Goal: Task Accomplishment & Management: Use online tool/utility

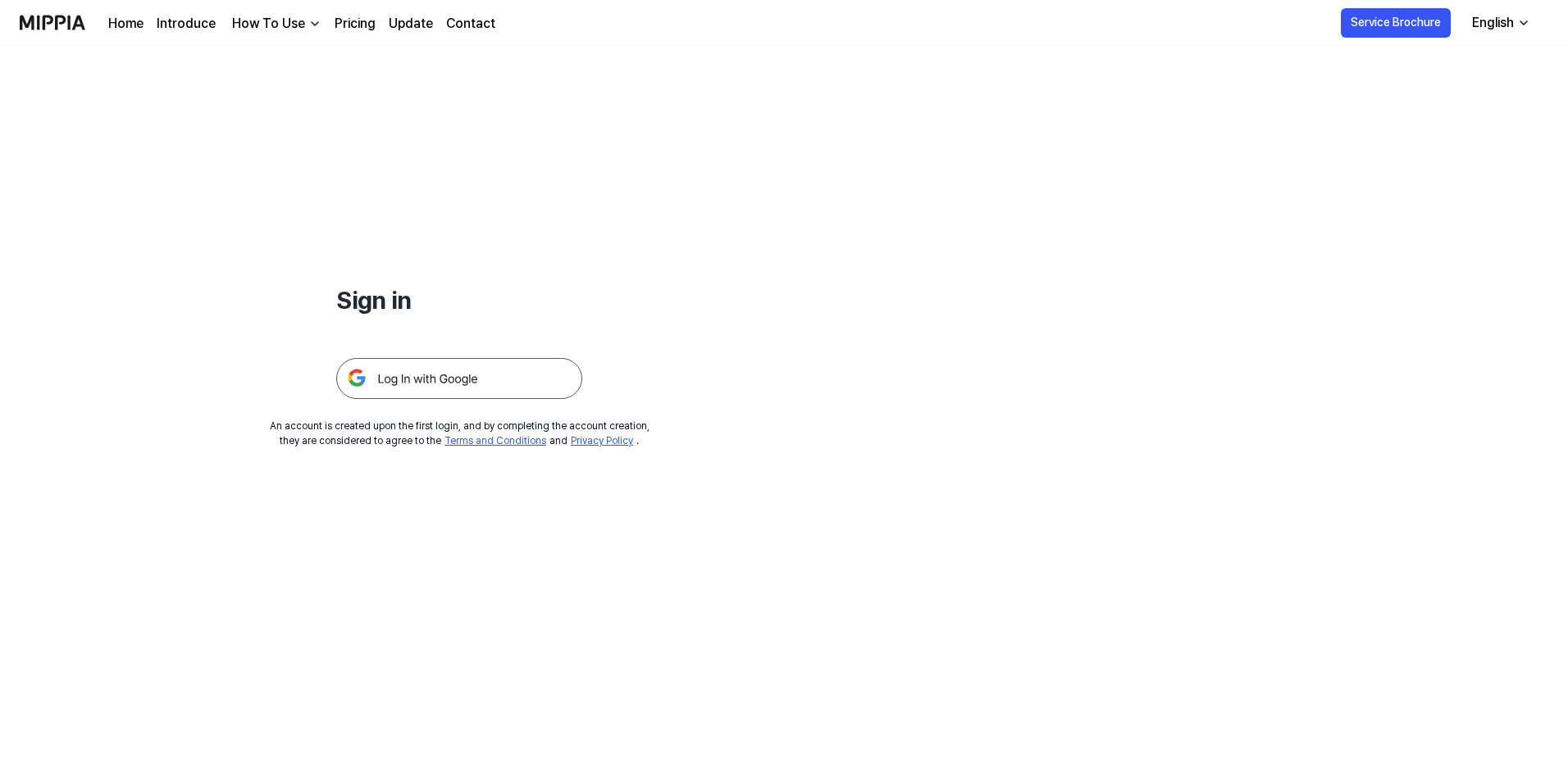
click at [452, 382] on img at bounding box center [459, 379] width 246 height 41
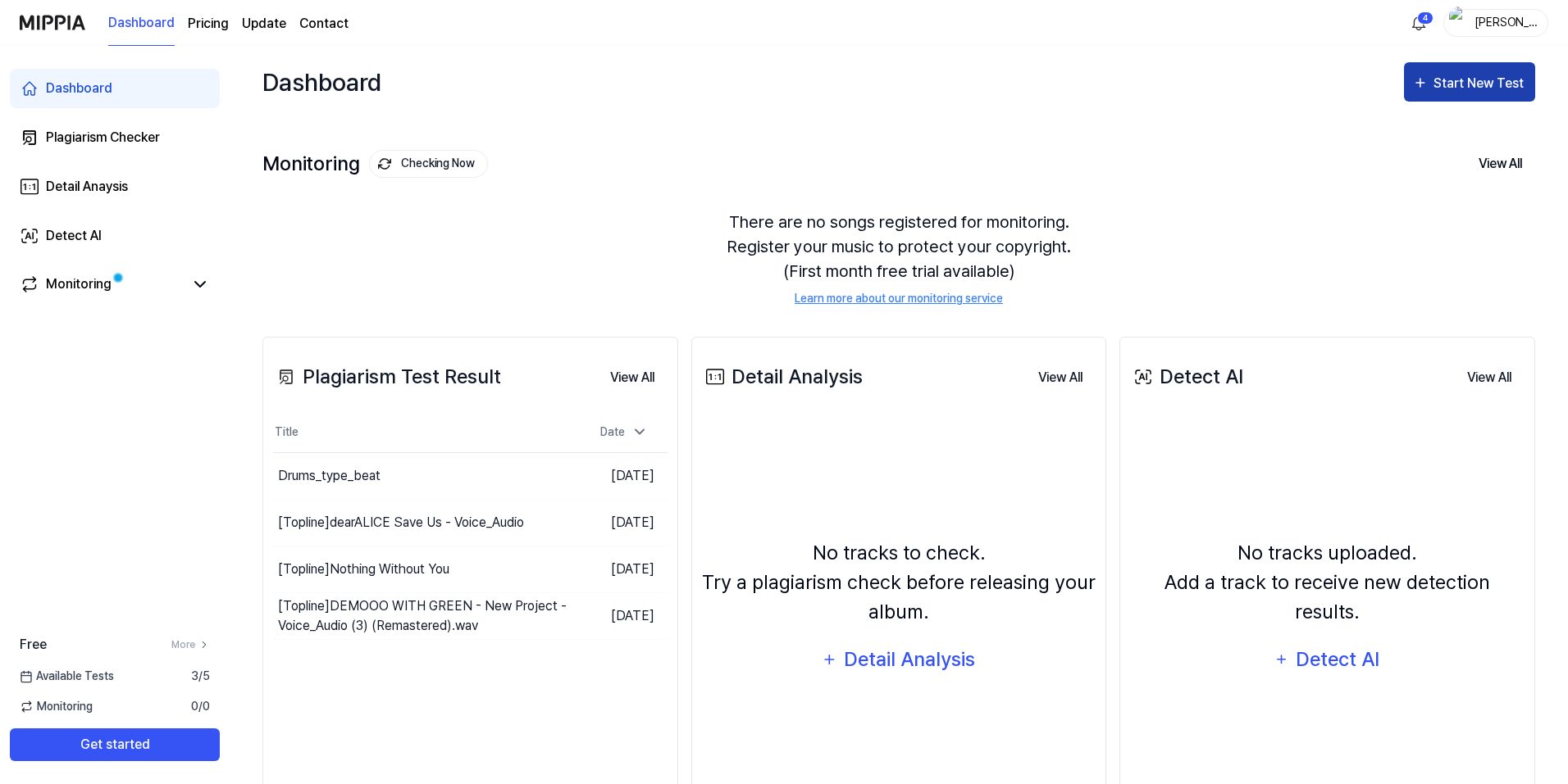
click at [1487, 81] on div "Start New Test" at bounding box center [1480, 83] width 93 height 21
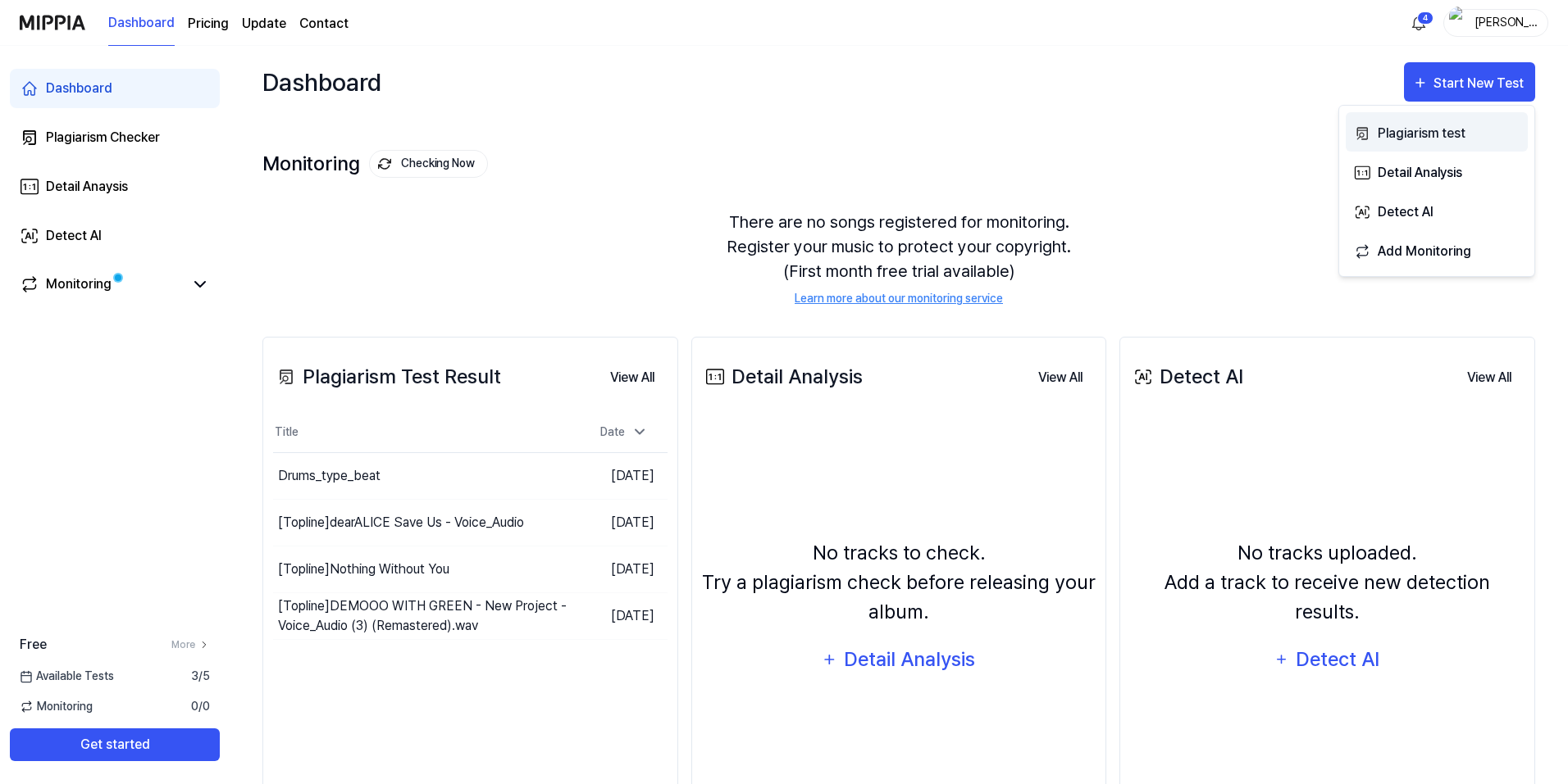
click at [1384, 129] on div "Plagiarism test" at bounding box center [1449, 133] width 142 height 21
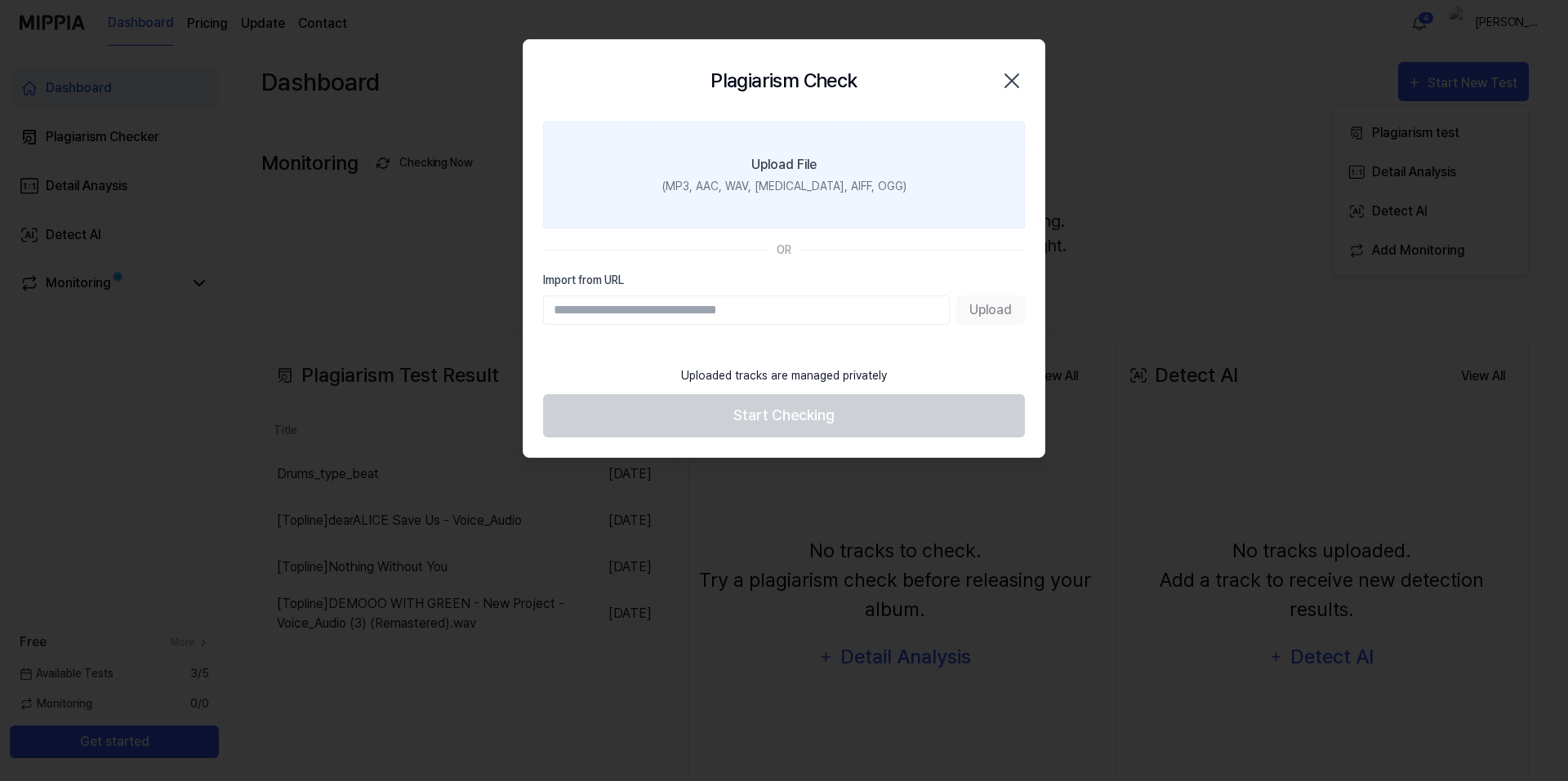
click at [760, 188] on div "(MP3, AAC, WAV, FLAC, AIFF, OGG)" at bounding box center [784, 187] width 244 height 17
click at [0, 0] on input "Upload File (MP3, AAC, WAV, FLAC, AIFF, OGG)" at bounding box center [0, 0] width 0 height 0
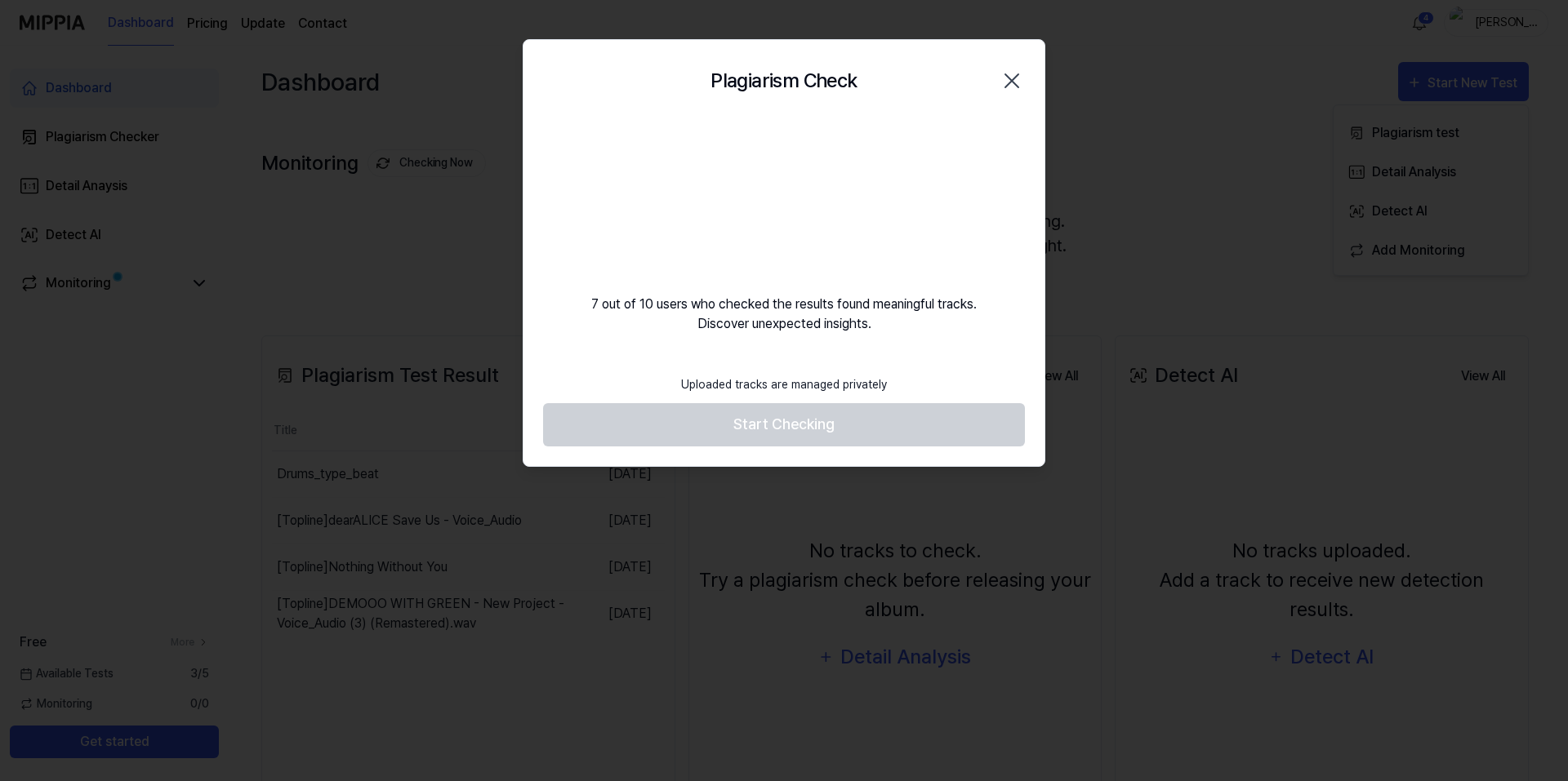
click at [1003, 81] on icon "button" at bounding box center [1011, 80] width 26 height 26
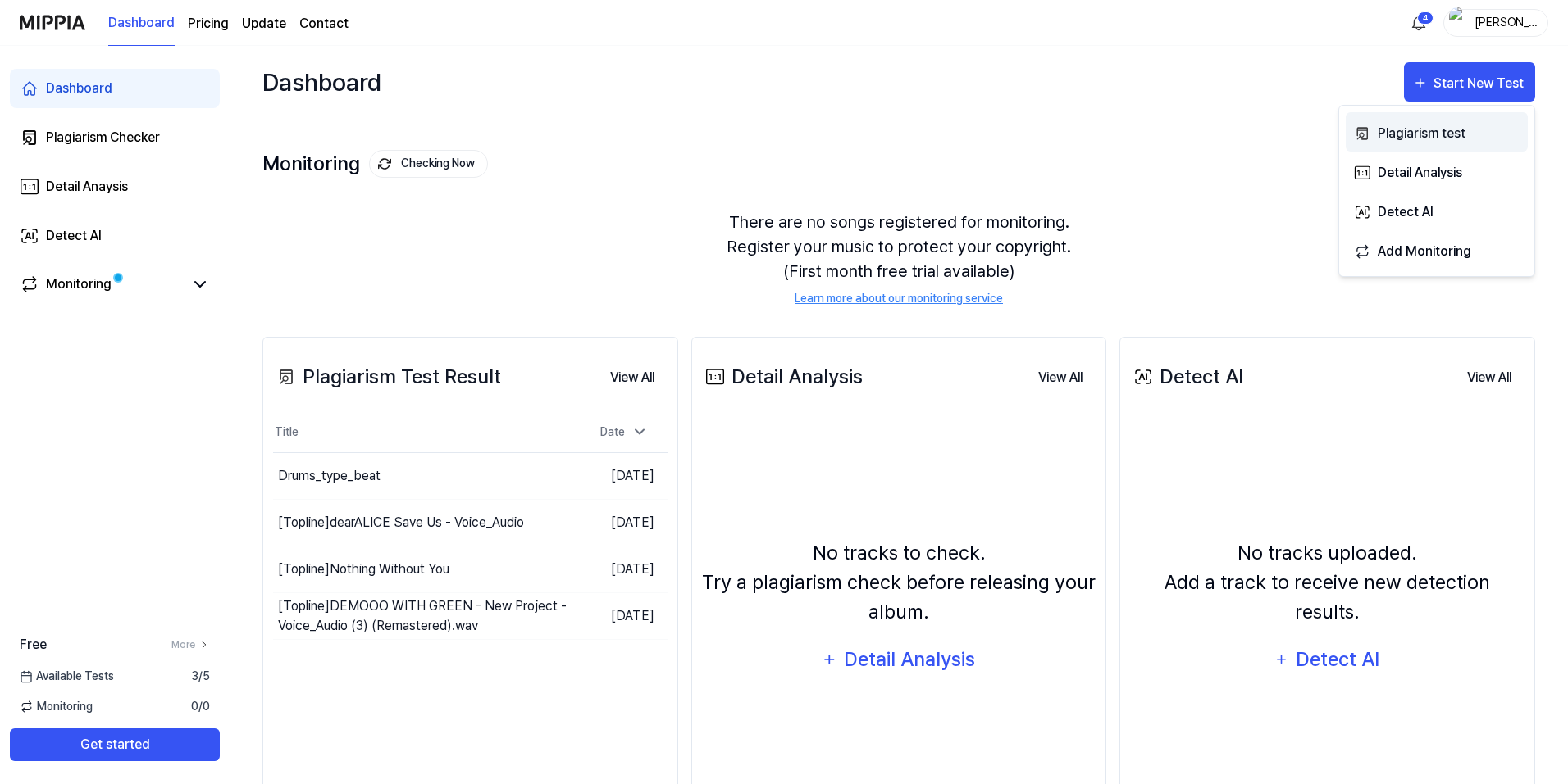
click at [1418, 120] on button "Plagiarism test" at bounding box center [1437, 132] width 182 height 39
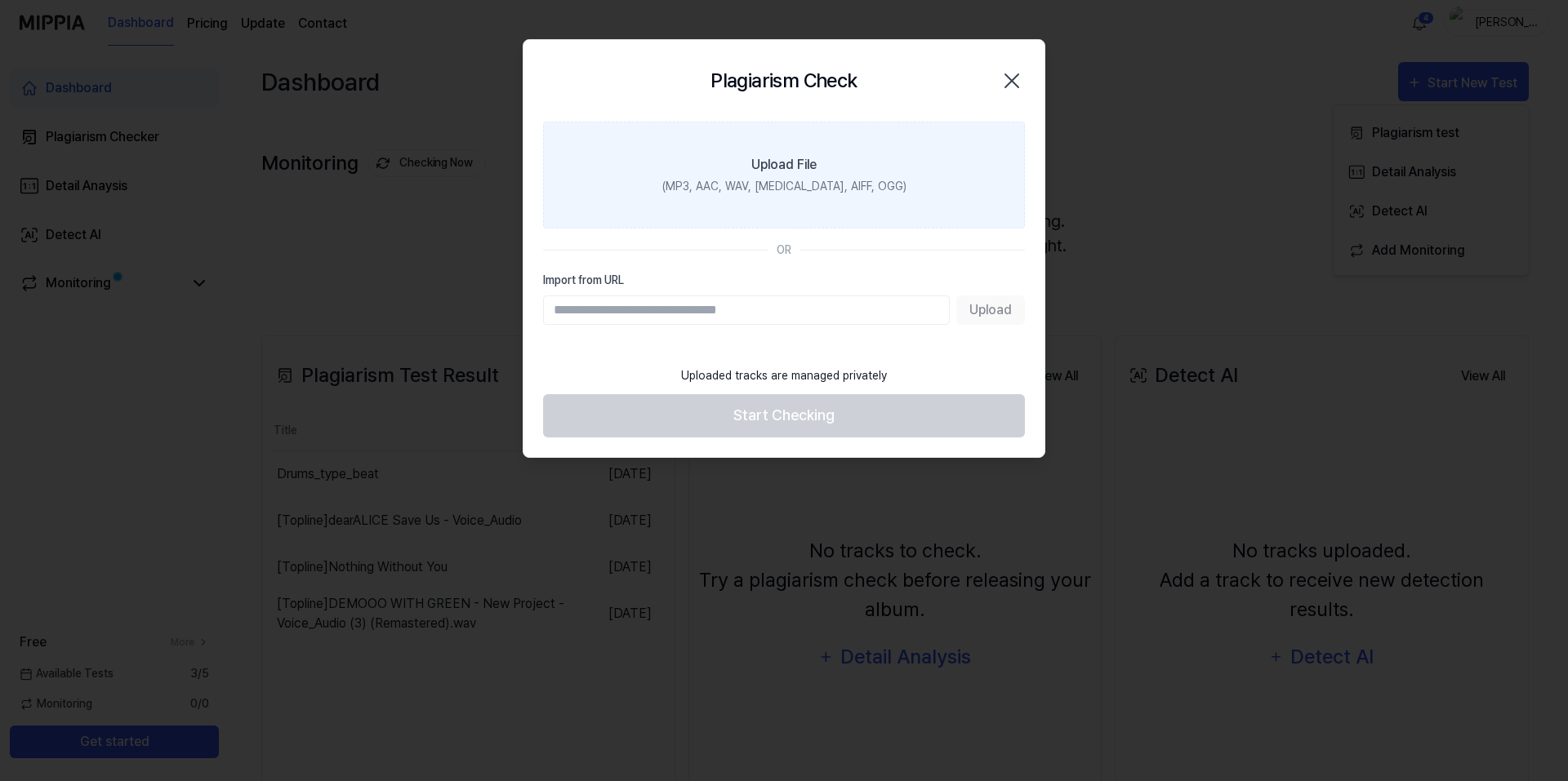
click at [720, 186] on div "(MP3, AAC, WAV, FLAC, AIFF, OGG)" at bounding box center [784, 187] width 244 height 17
click at [0, 0] on input "Upload File (MP3, AAC, WAV, FLAC, AIFF, OGG)" at bounding box center [0, 0] width 0 height 0
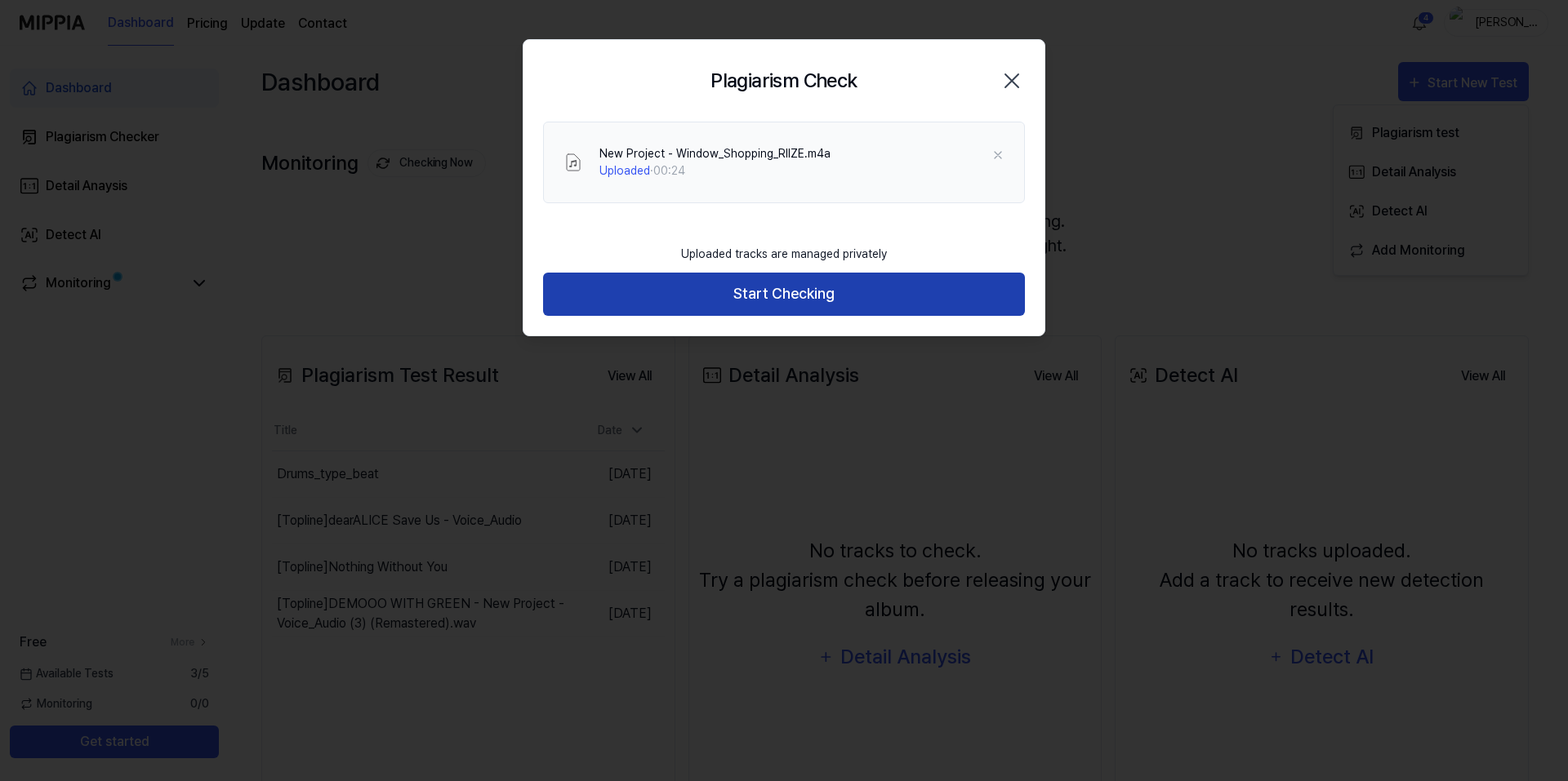
click at [784, 288] on button "Start Checking" at bounding box center [784, 294] width 481 height 44
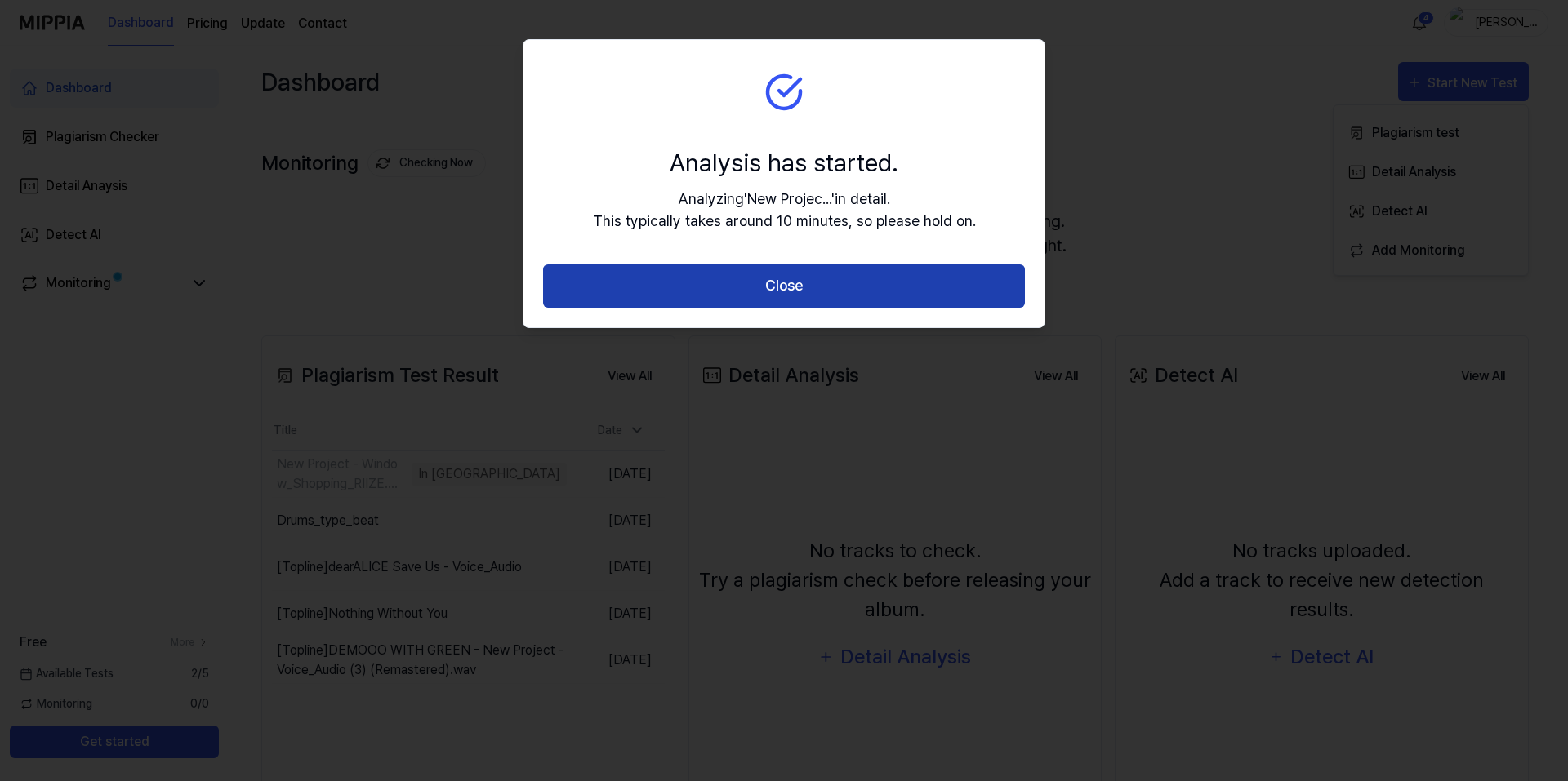
click at [875, 265] on button "Close" at bounding box center [784, 286] width 481 height 44
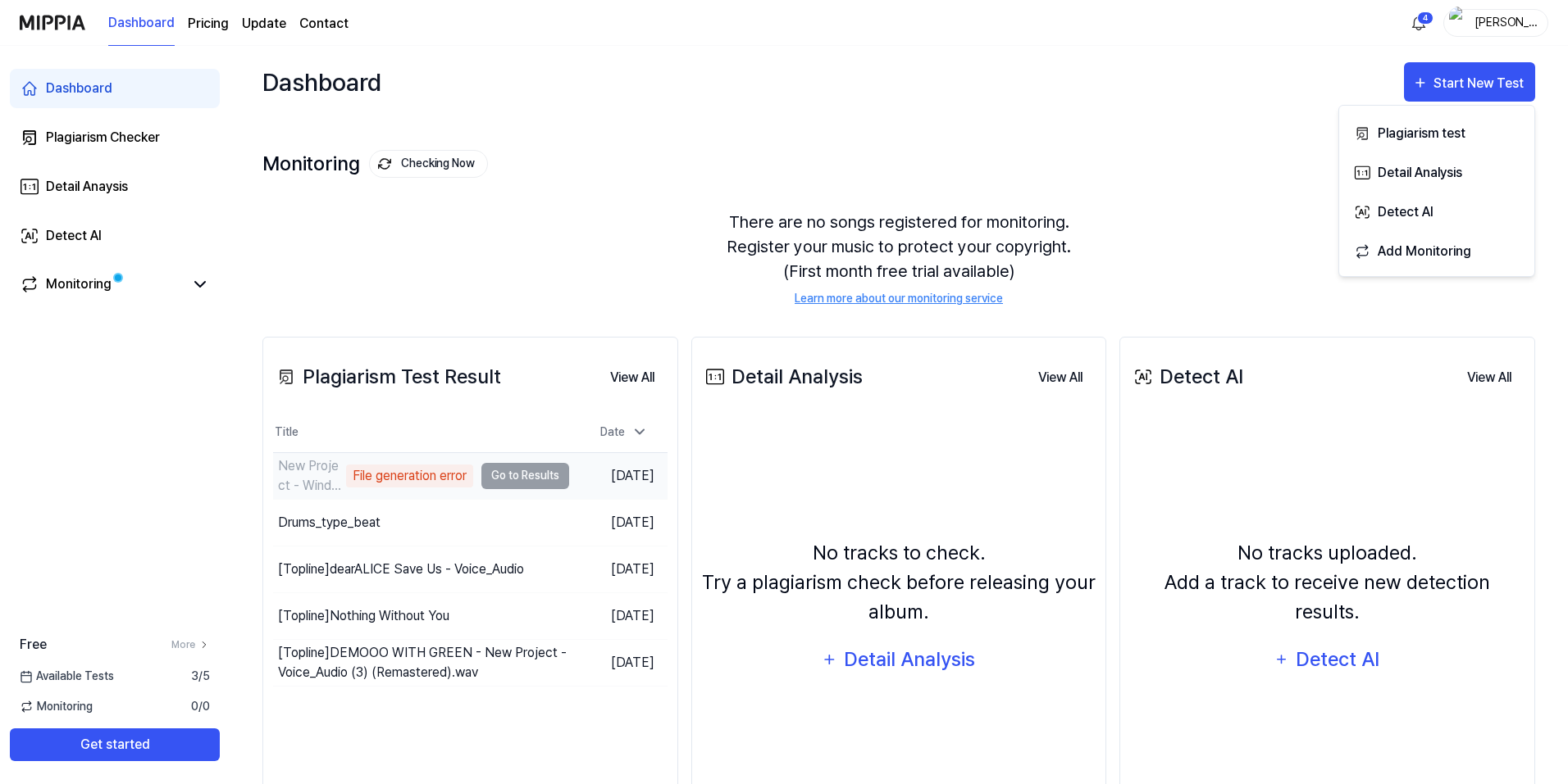
click at [508, 476] on td "New Project - Window_Shopping_RIIZE.m4a File generation error Go to Results" at bounding box center [421, 476] width 296 height 46
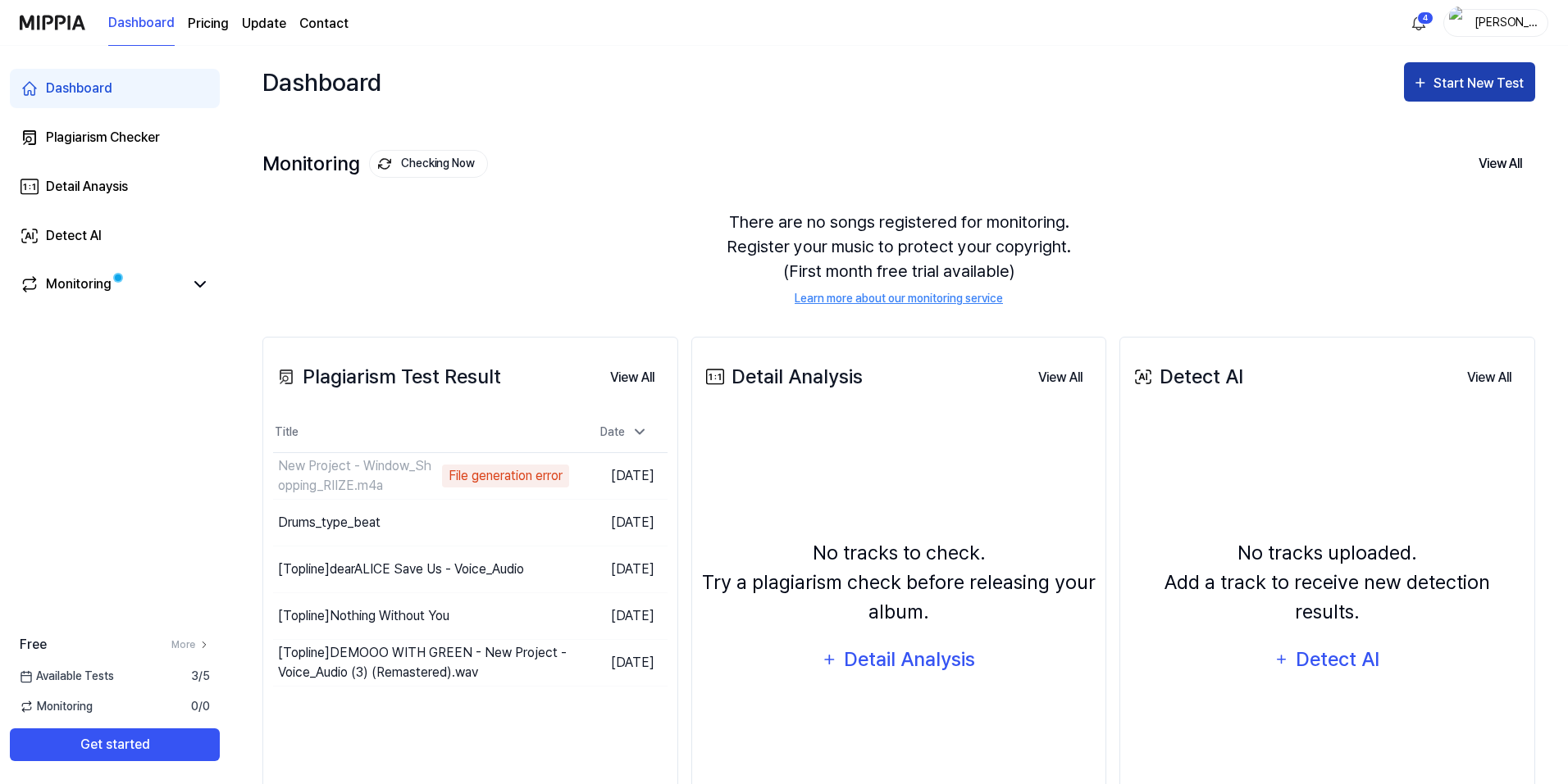
click at [1439, 77] on div "Start New Test" at bounding box center [1480, 83] width 93 height 21
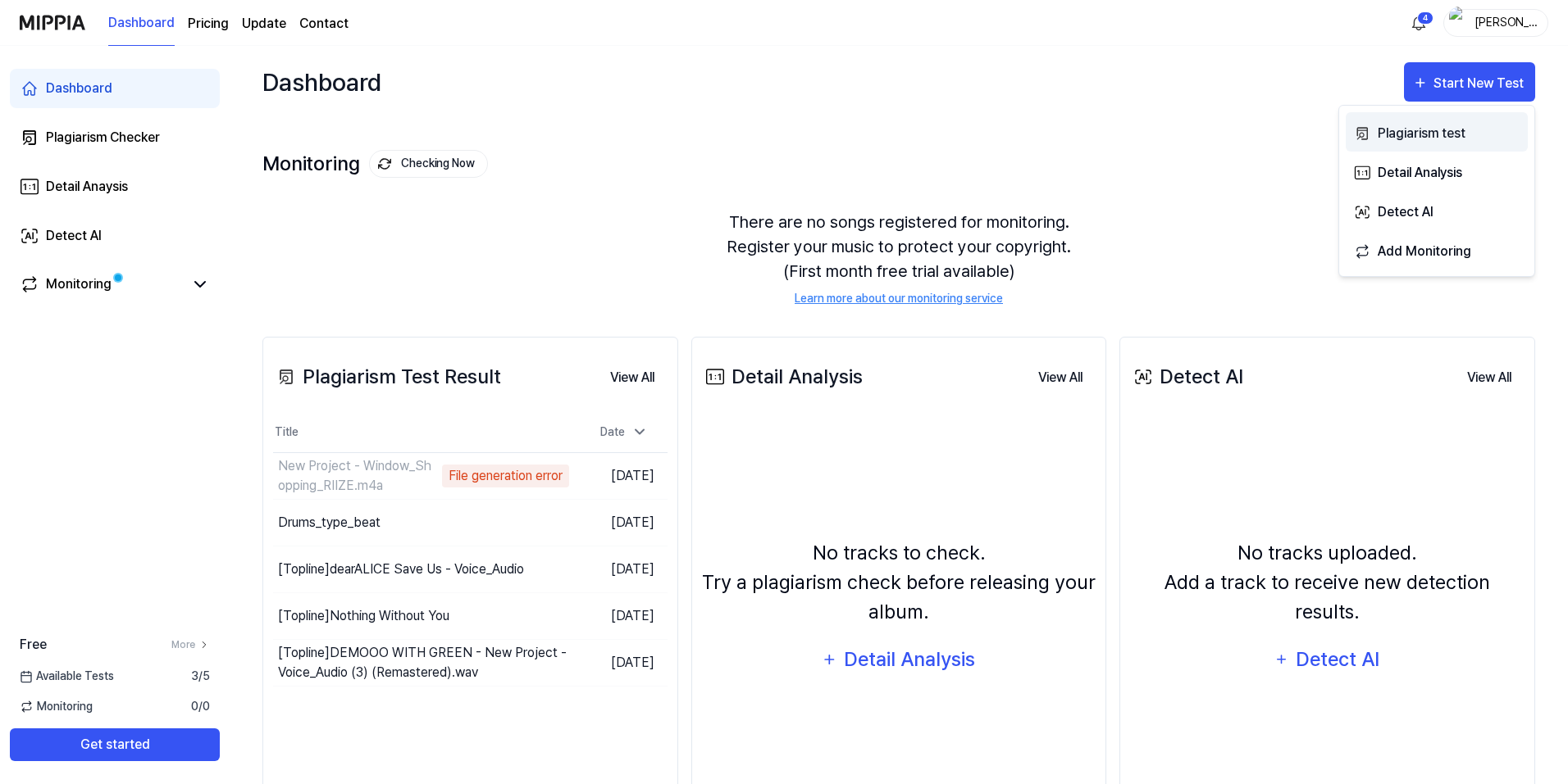
click at [1371, 131] on button "Plagiarism test" at bounding box center [1437, 132] width 182 height 39
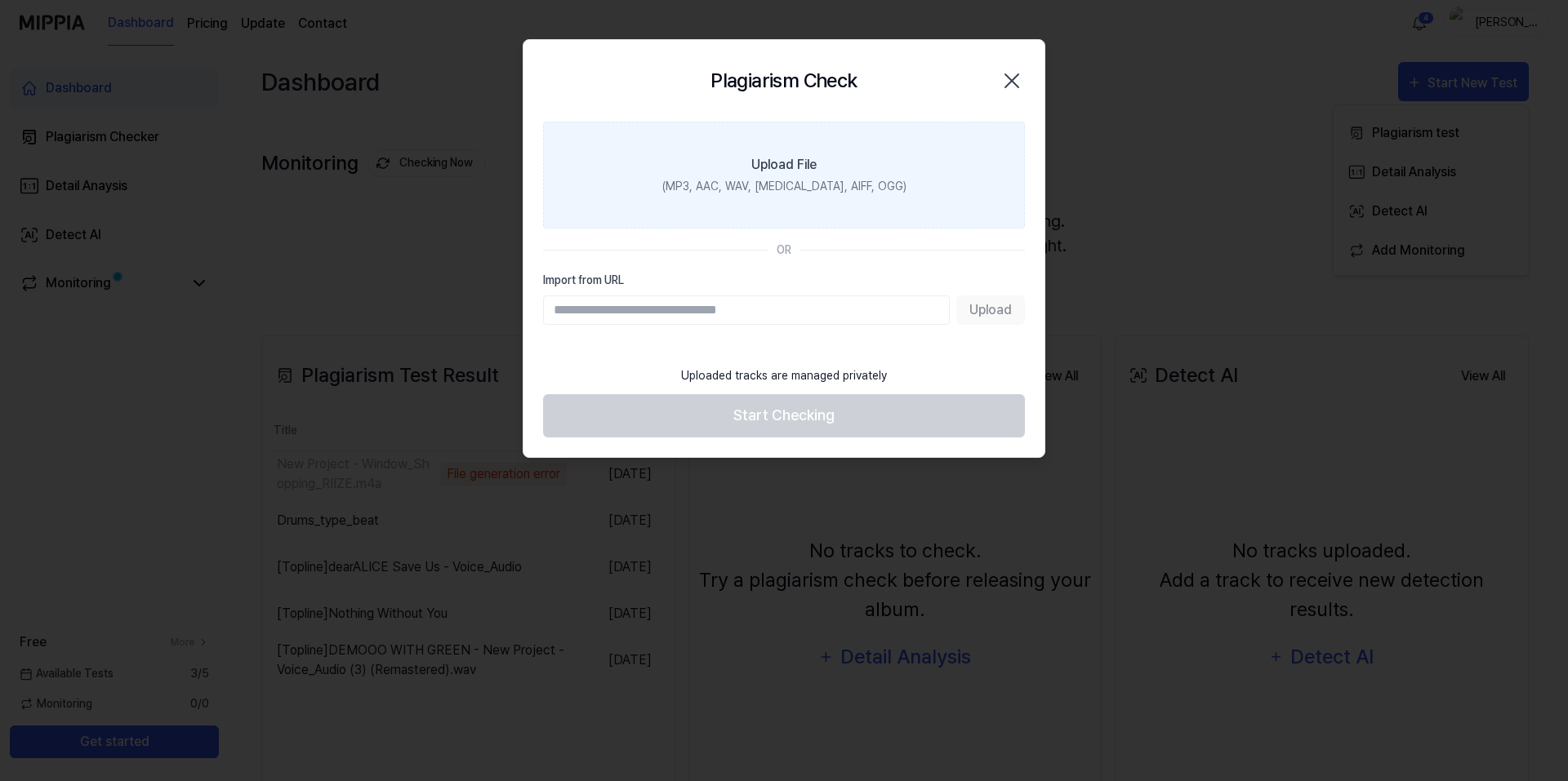
click at [794, 169] on div "Upload File" at bounding box center [784, 165] width 66 height 20
click at [0, 0] on input "Upload File (MP3, AAC, WAV, FLAC, AIFF, OGG)" at bounding box center [0, 0] width 0 height 0
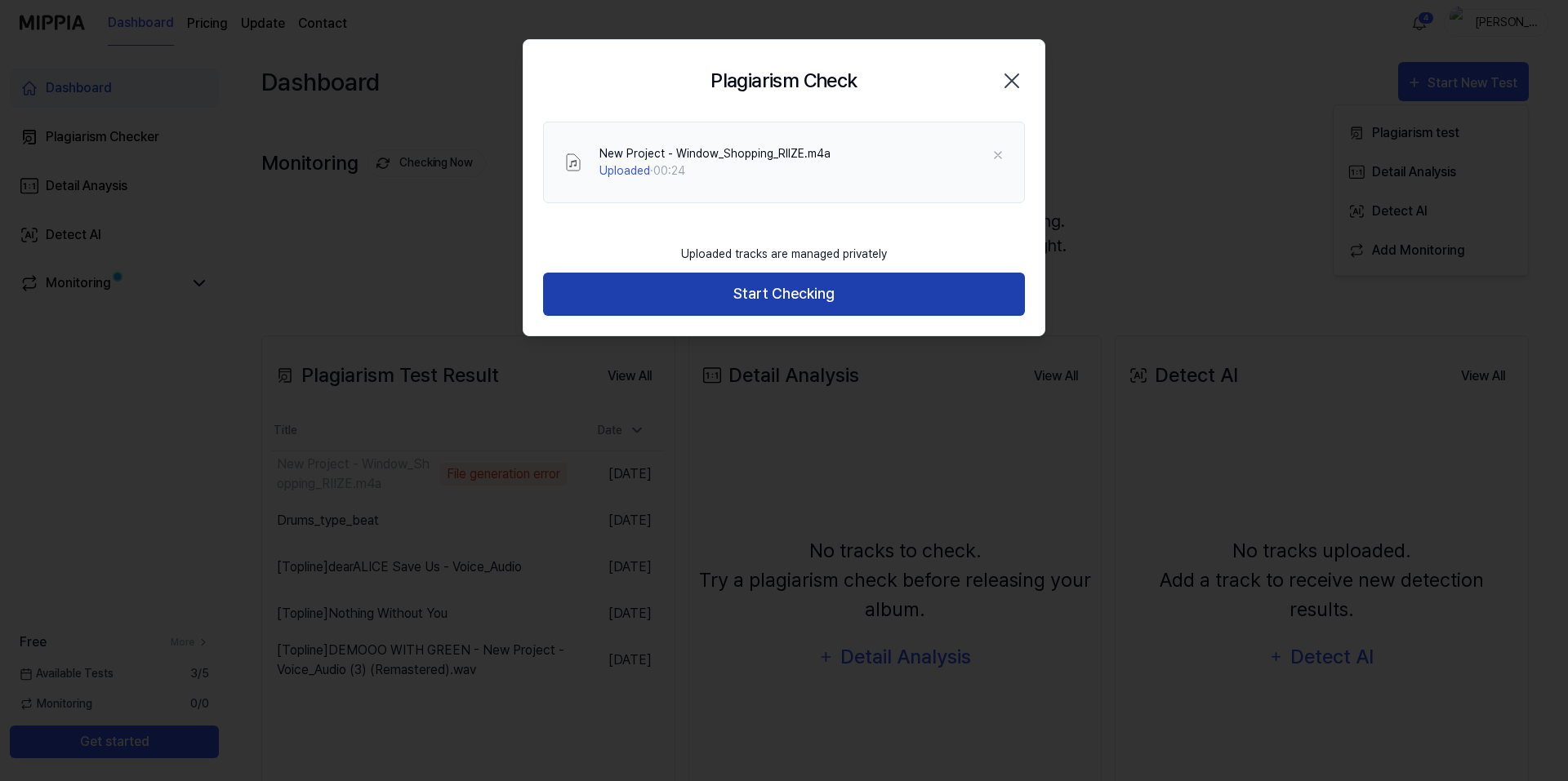
click at [687, 292] on button "Start Checking" at bounding box center [784, 294] width 481 height 44
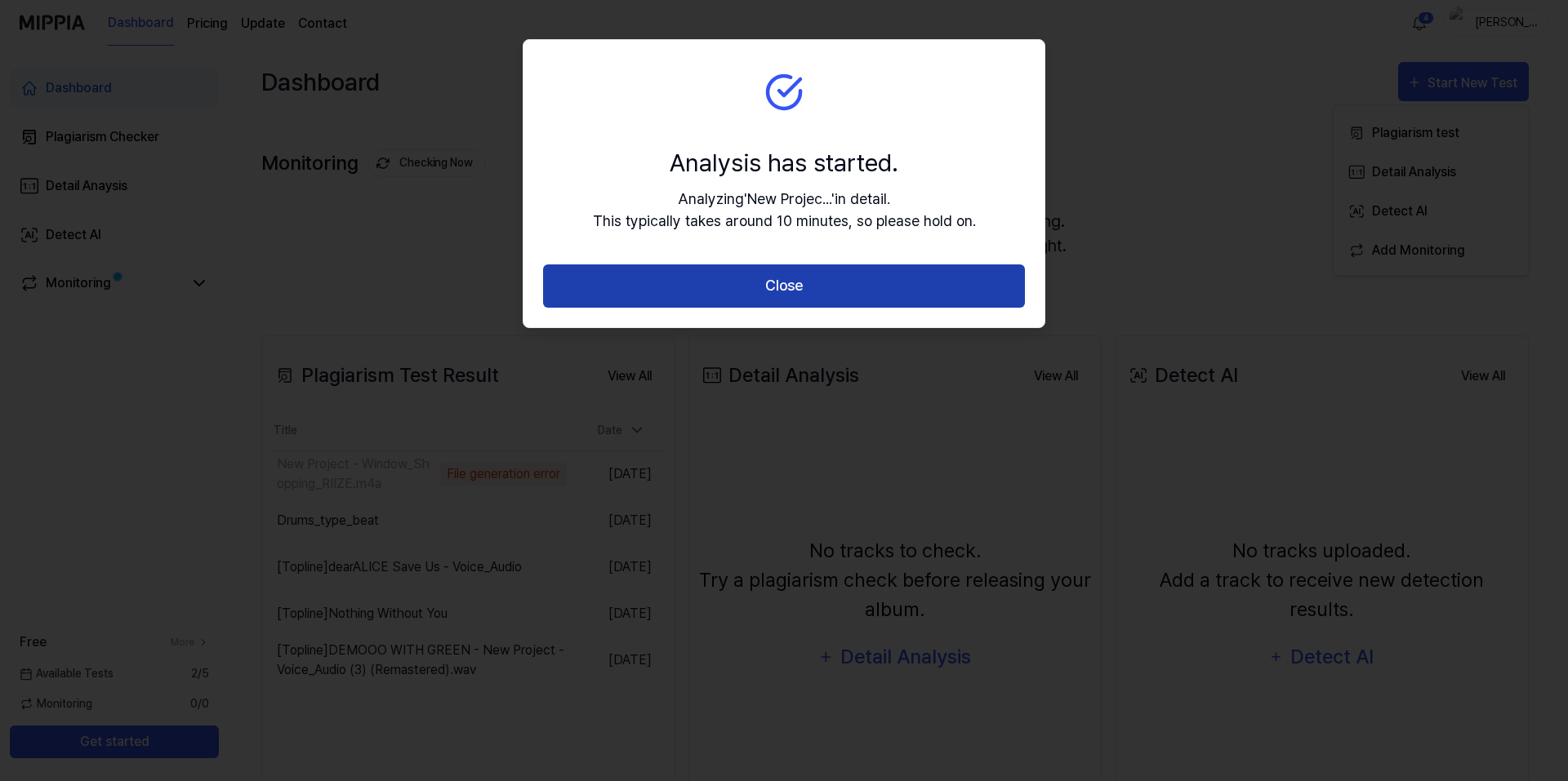
click at [650, 277] on button "Close" at bounding box center [784, 286] width 481 height 44
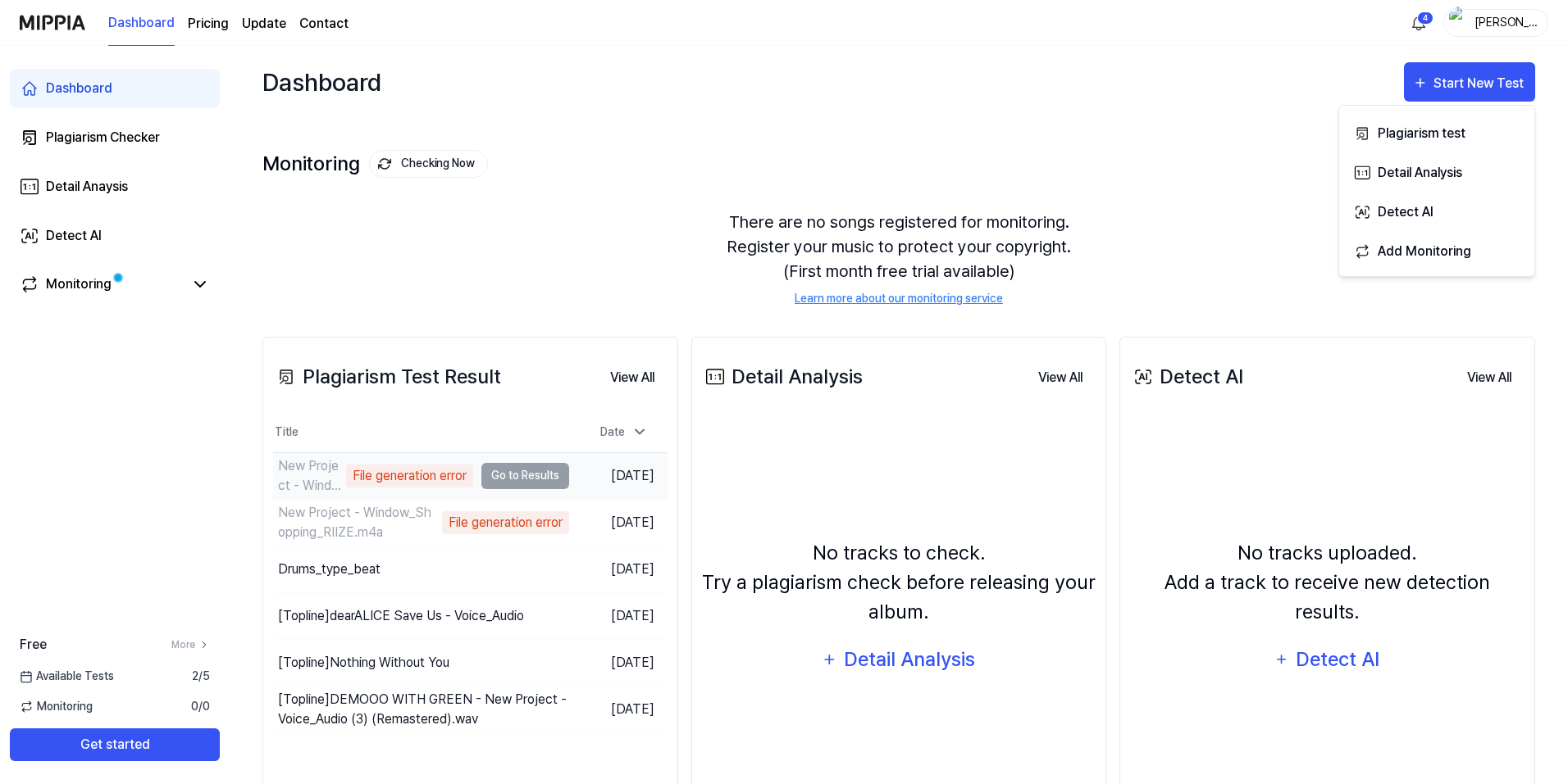
click at [538, 476] on td "New Project - Window_Shopping_RIIZE.m4a File generation error Go to Results" at bounding box center [421, 476] width 296 height 46
click at [406, 478] on div "File generation error" at bounding box center [410, 476] width 127 height 23
click at [315, 474] on div "New Project - Window_Shopping_RIIZE.m4a" at bounding box center [309, 476] width 64 height 39
click at [546, 485] on td "New Project - Window_Shopping_RIIZE.m4a File generation error Go to Results" at bounding box center [421, 476] width 296 height 46
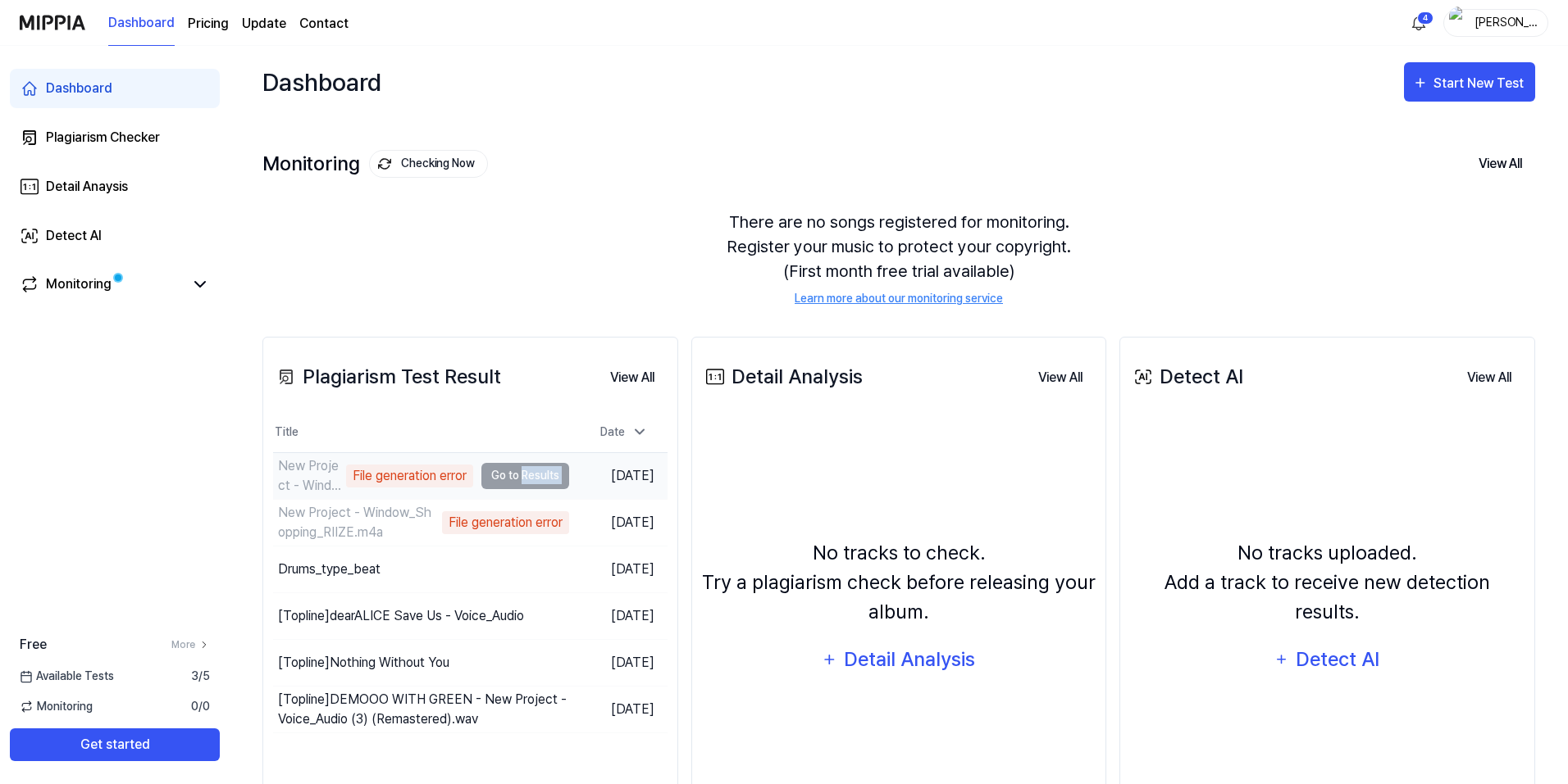
click at [545, 484] on td "New Project - Window_Shopping_RIIZE.m4a File generation error Go to Results" at bounding box center [421, 476] width 296 height 46
click at [1448, 89] on div "Start New Test" at bounding box center [1480, 83] width 93 height 21
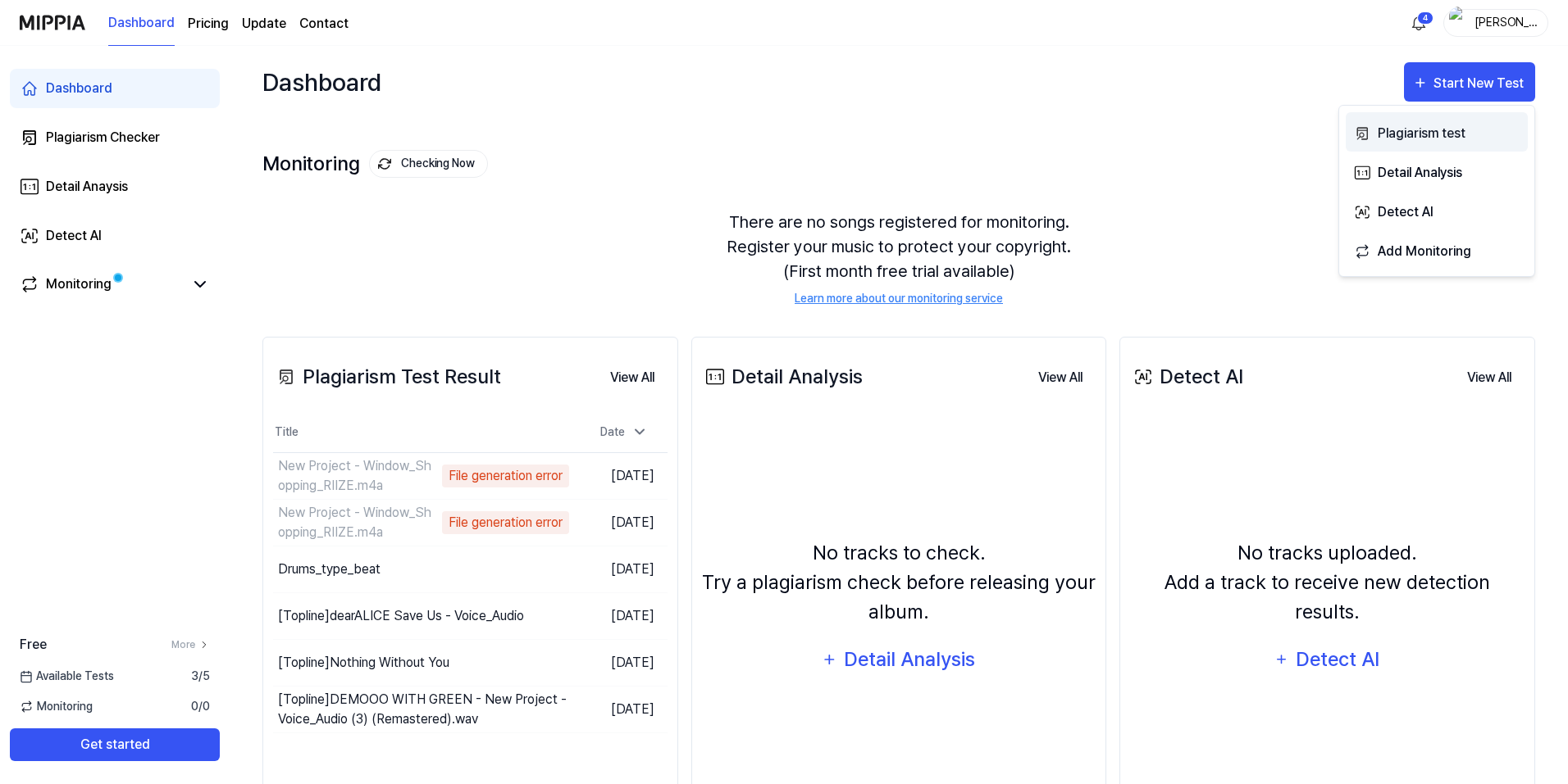
click at [1405, 138] on div "Plagiarism test" at bounding box center [1449, 133] width 142 height 21
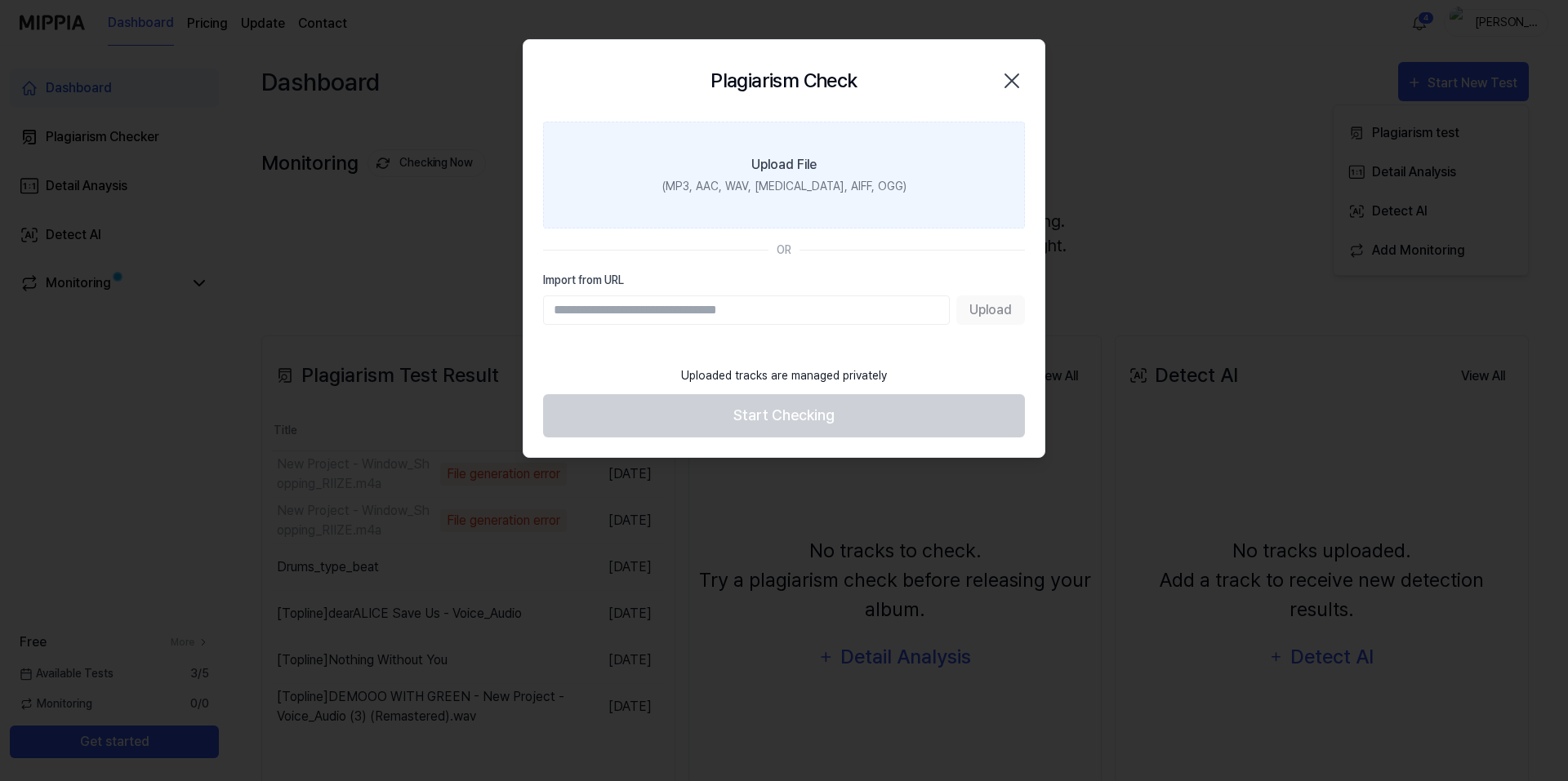
click at [648, 141] on label "Upload File (MP3, AAC, WAV, FLAC, AIFF, OGG)" at bounding box center [784, 175] width 481 height 107
click at [0, 0] on input "Upload File (MP3, AAC, WAV, FLAC, AIFF, OGG)" at bounding box center [0, 0] width 0 height 0
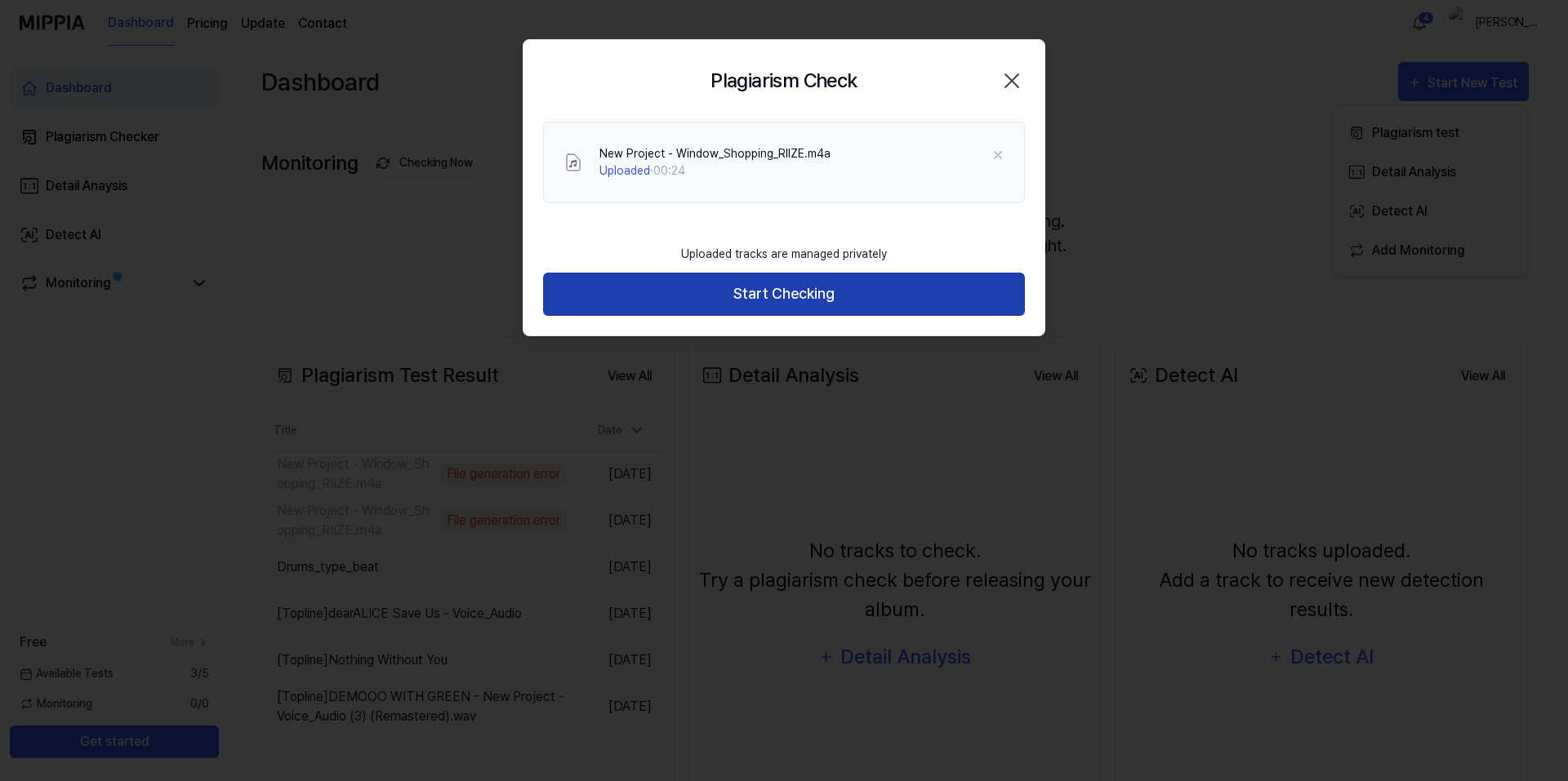
click at [701, 277] on button "Start Checking" at bounding box center [784, 294] width 481 height 44
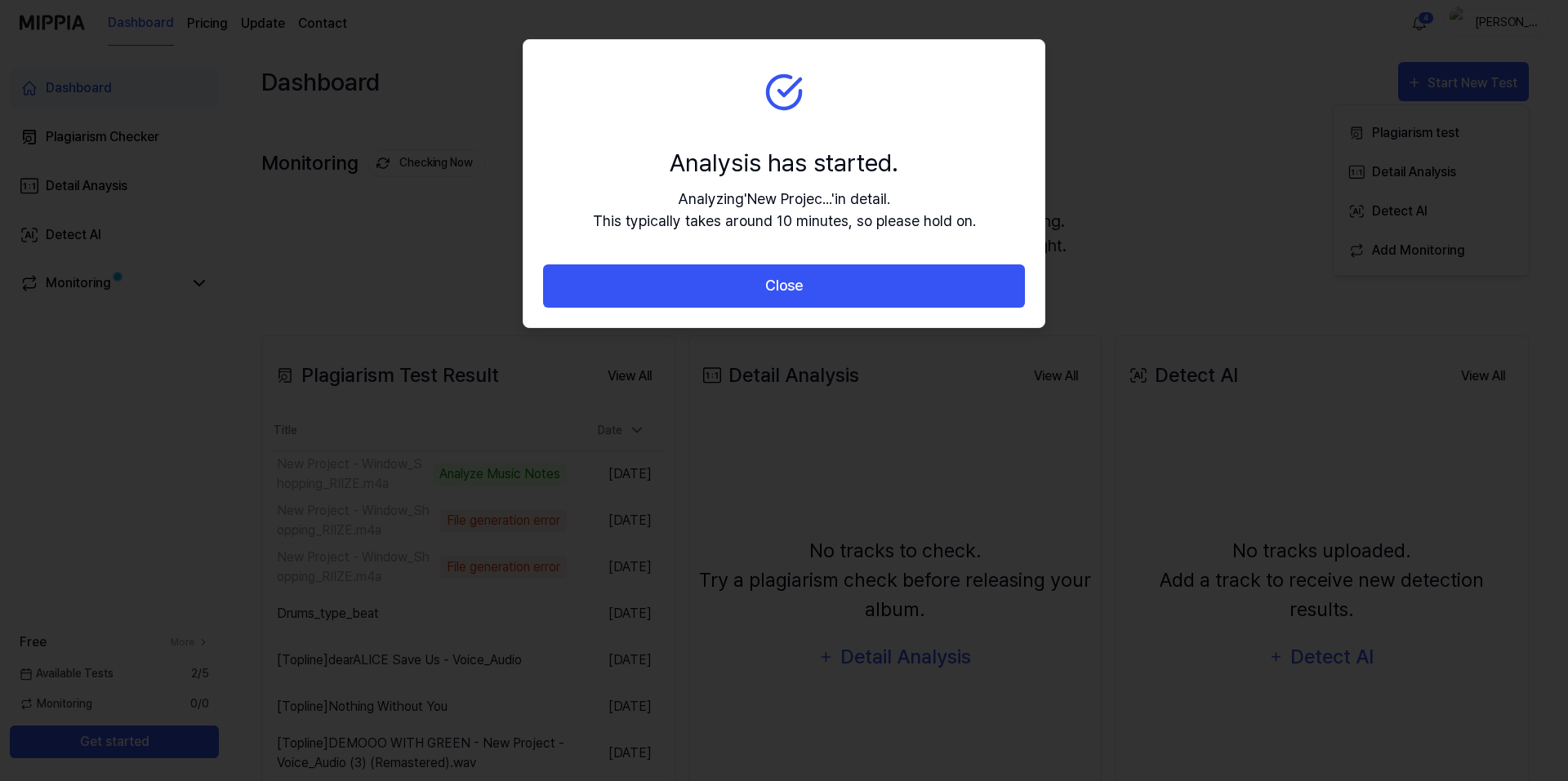
click at [700, 277] on button "Close" at bounding box center [784, 286] width 481 height 44
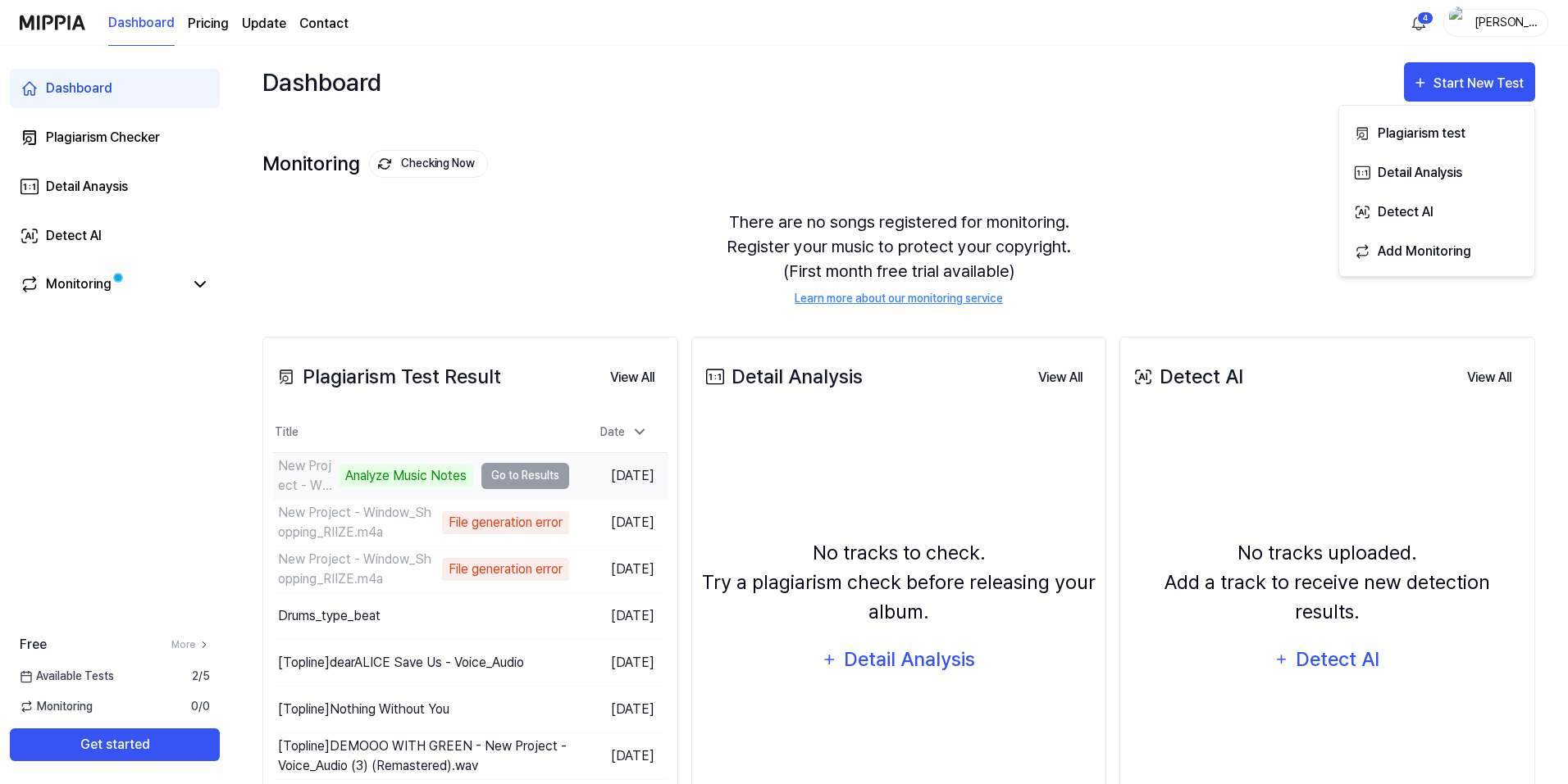
click at [511, 470] on td "New Project - Window_Shopping_RIIZE.m4a Analyze Music Notes Go to Results" at bounding box center [421, 476] width 296 height 46
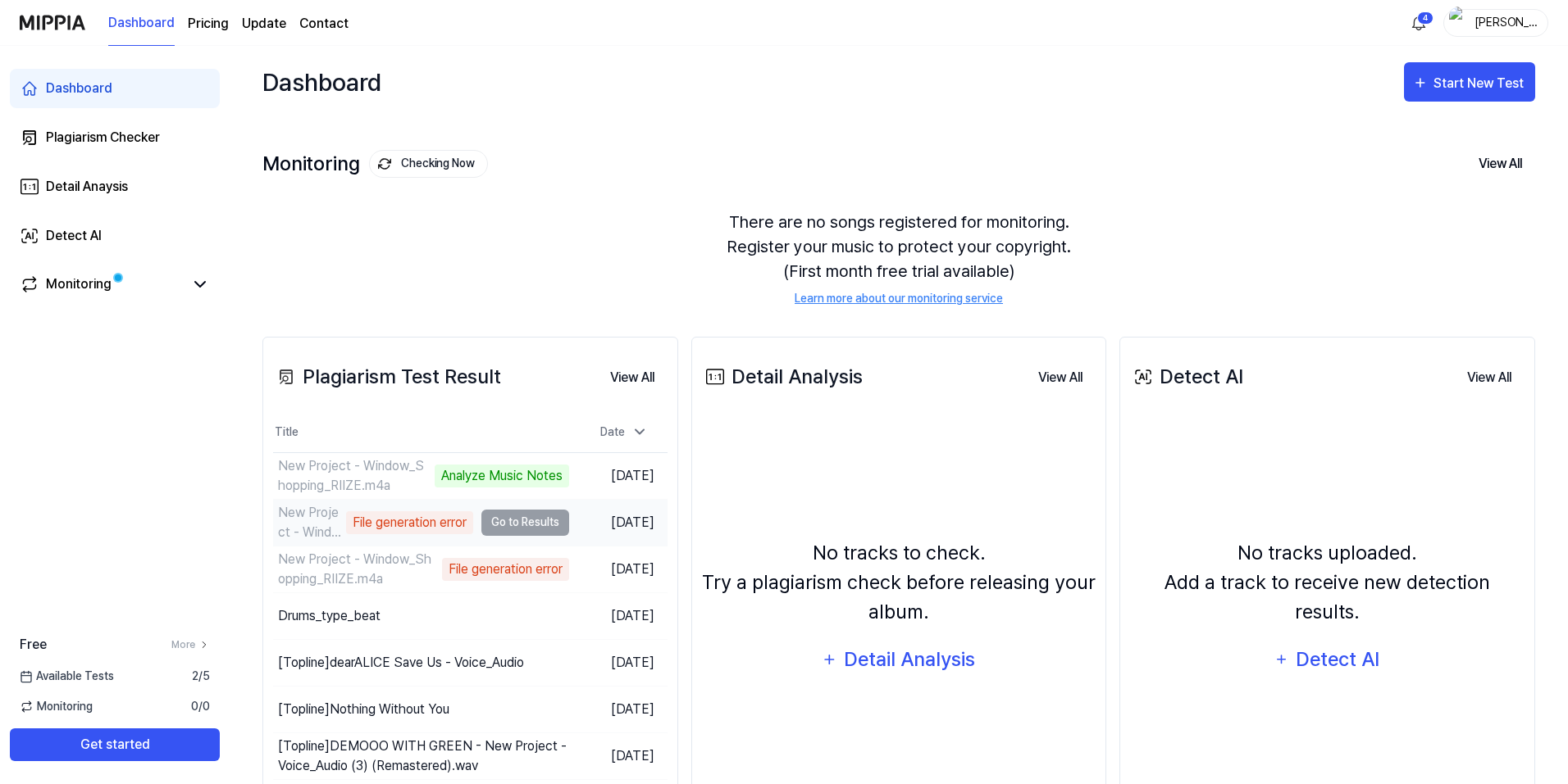
click at [501, 530] on td "New Project - Window_Shopping_RIIZE.m4a File generation error Go to Results" at bounding box center [421, 524] width 296 height 46
click at [349, 531] on div "File generation error" at bounding box center [410, 523] width 127 height 23
click at [207, 272] on div "Monitoring" at bounding box center [114, 285] width 210 height 39
click at [99, 138] on div "Plagiarism Checker" at bounding box center [103, 137] width 114 height 20
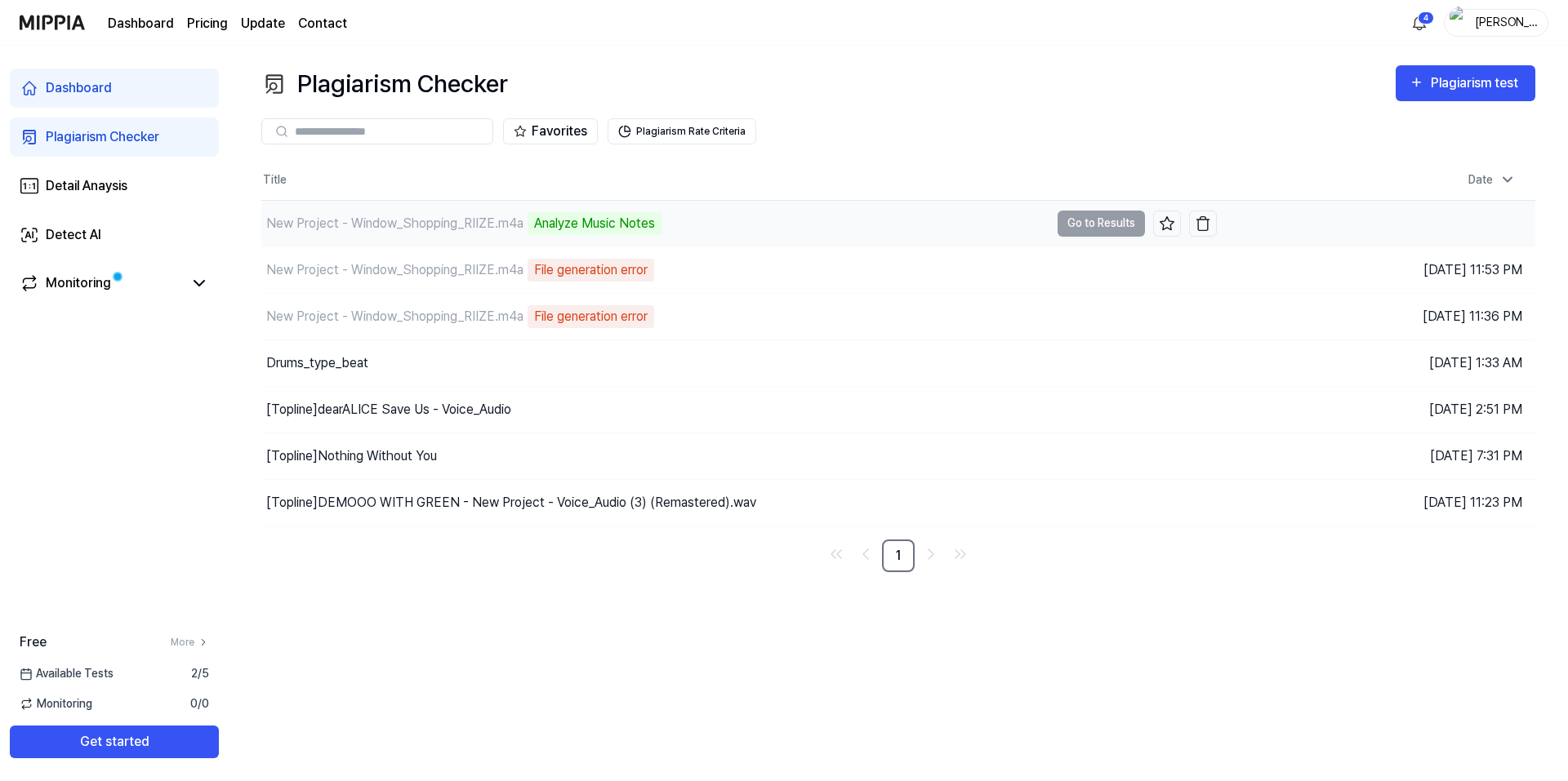
click at [1093, 220] on td "New Project - Window_Shopping_RIIZE.m4a Analyze Music Notes Go to Results" at bounding box center [738, 224] width 955 height 46
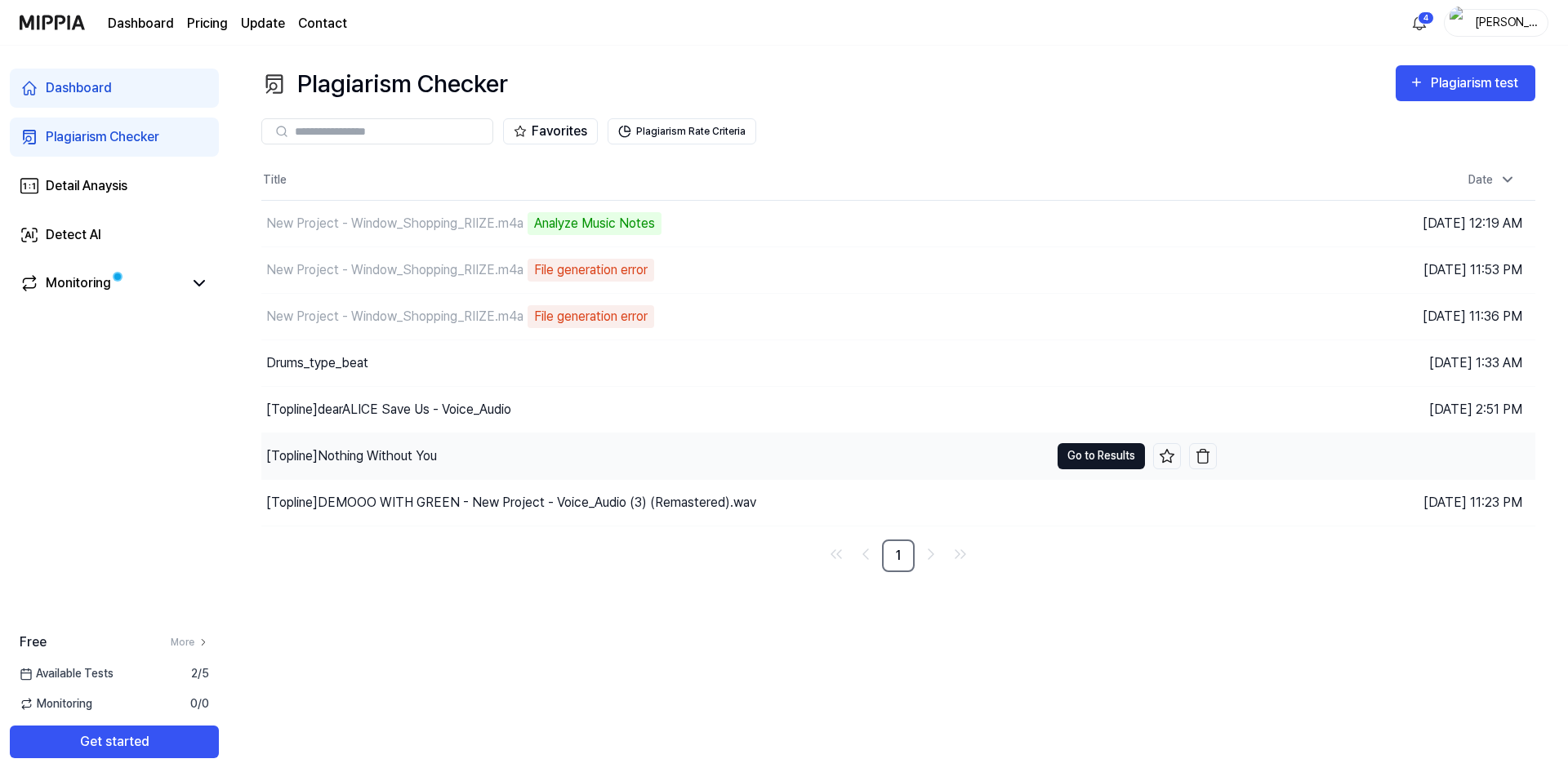
click at [1082, 450] on button "Go to Results" at bounding box center [1101, 456] width 87 height 26
click at [1085, 456] on button "Go to Results" at bounding box center [1101, 456] width 87 height 26
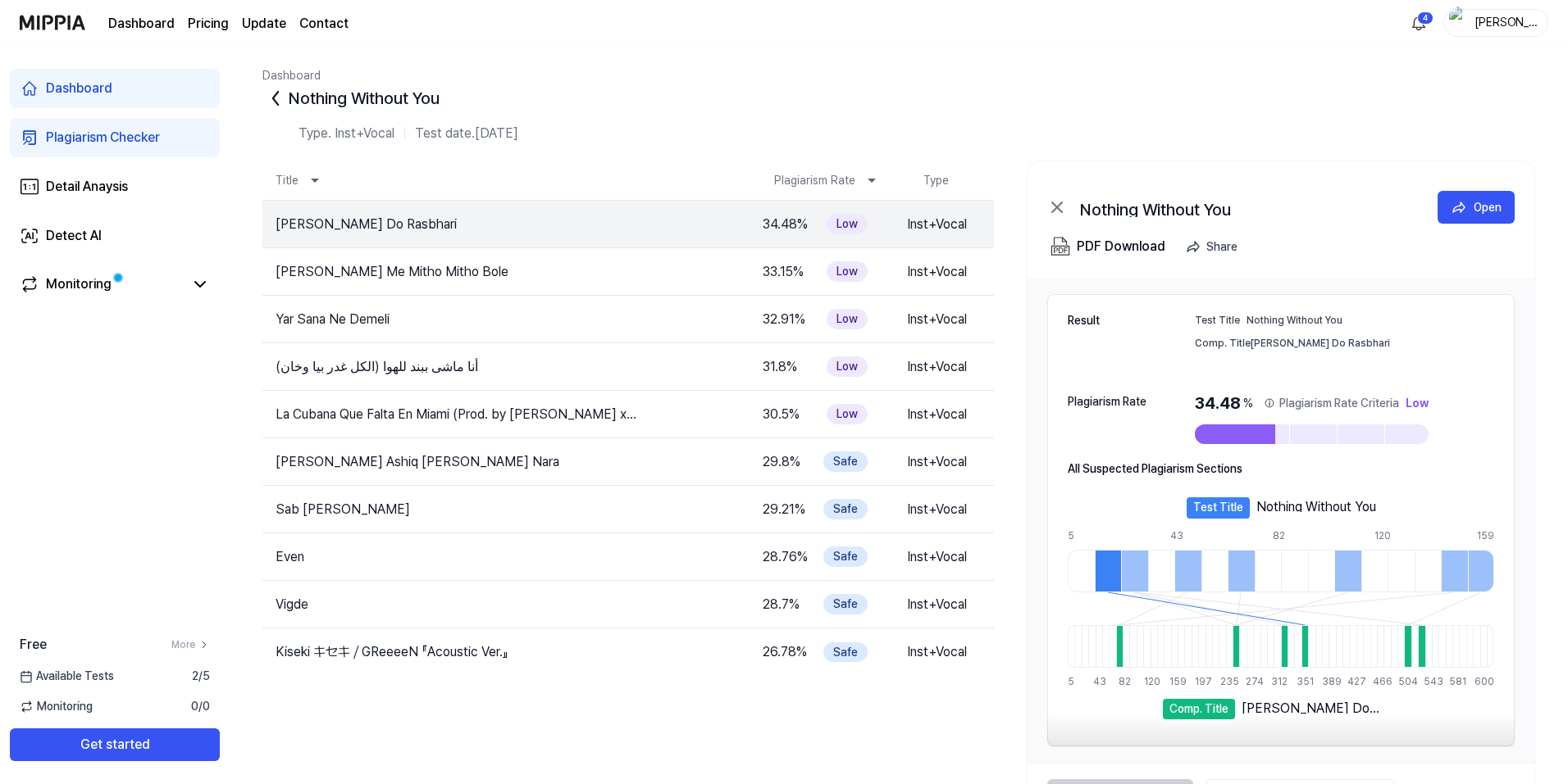
click at [274, 103] on icon at bounding box center [275, 98] width 27 height 27
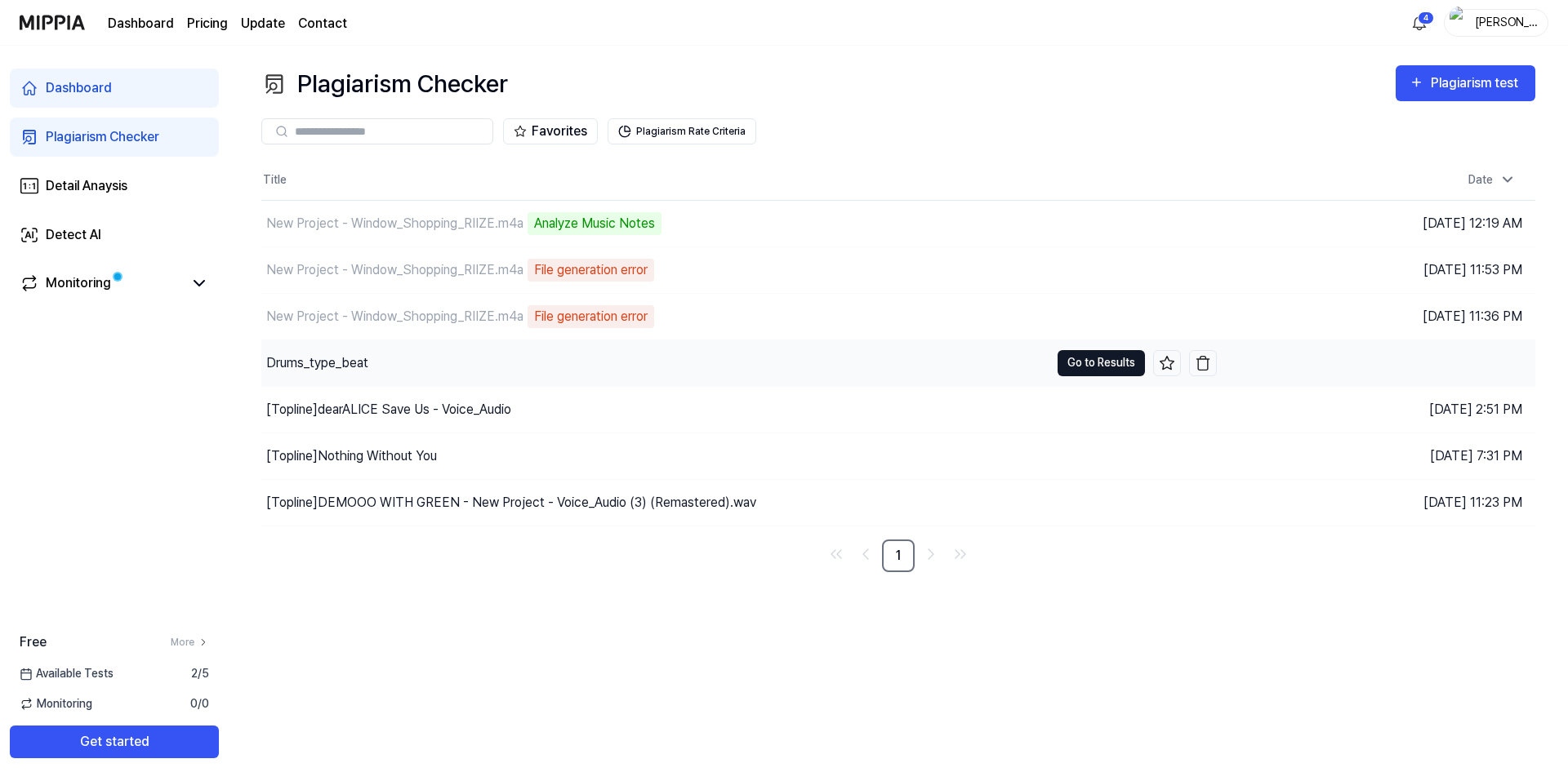
click at [1068, 360] on button "Go to Results" at bounding box center [1101, 363] width 87 height 26
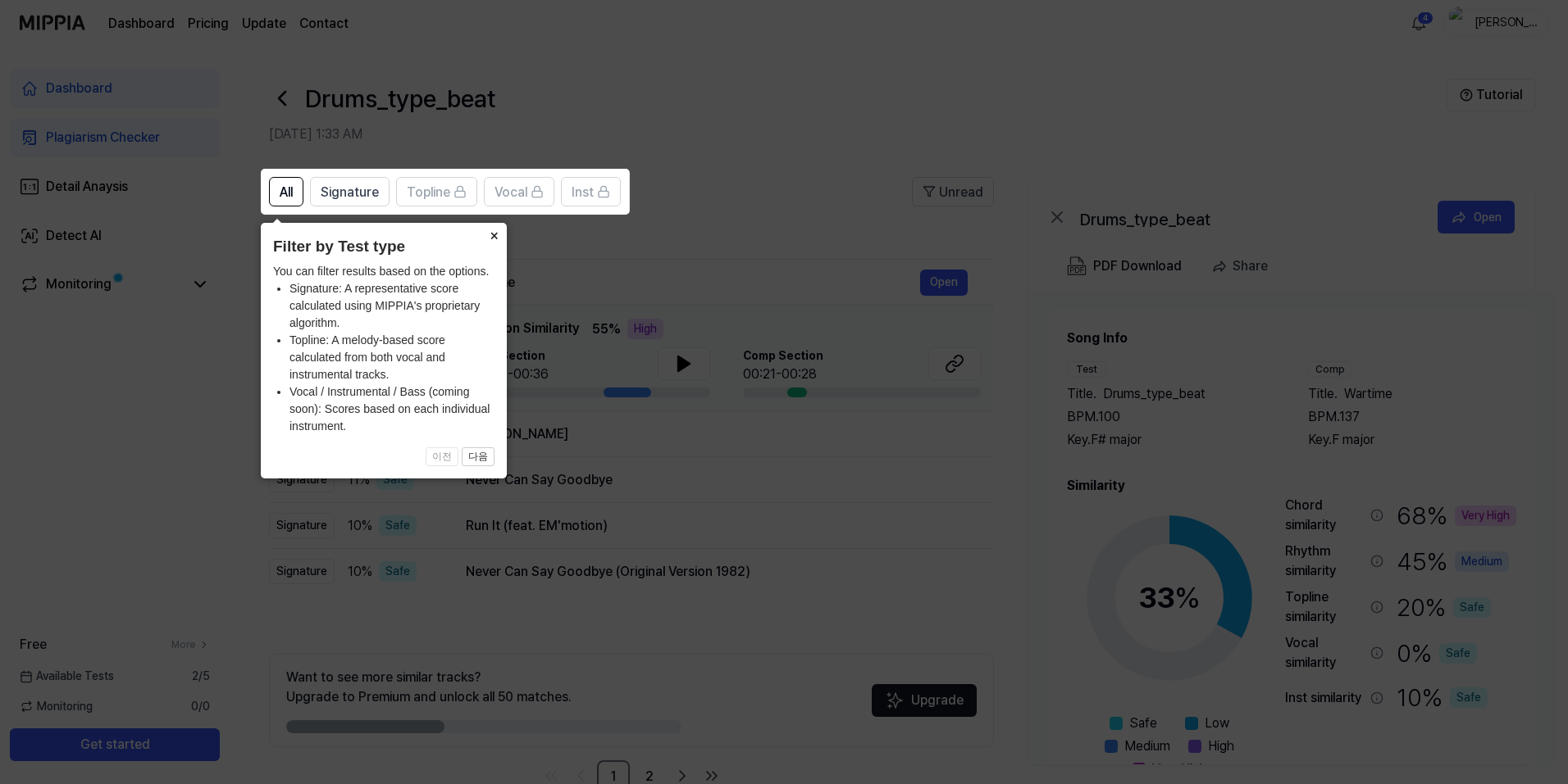
click at [489, 236] on button "×" at bounding box center [494, 234] width 27 height 23
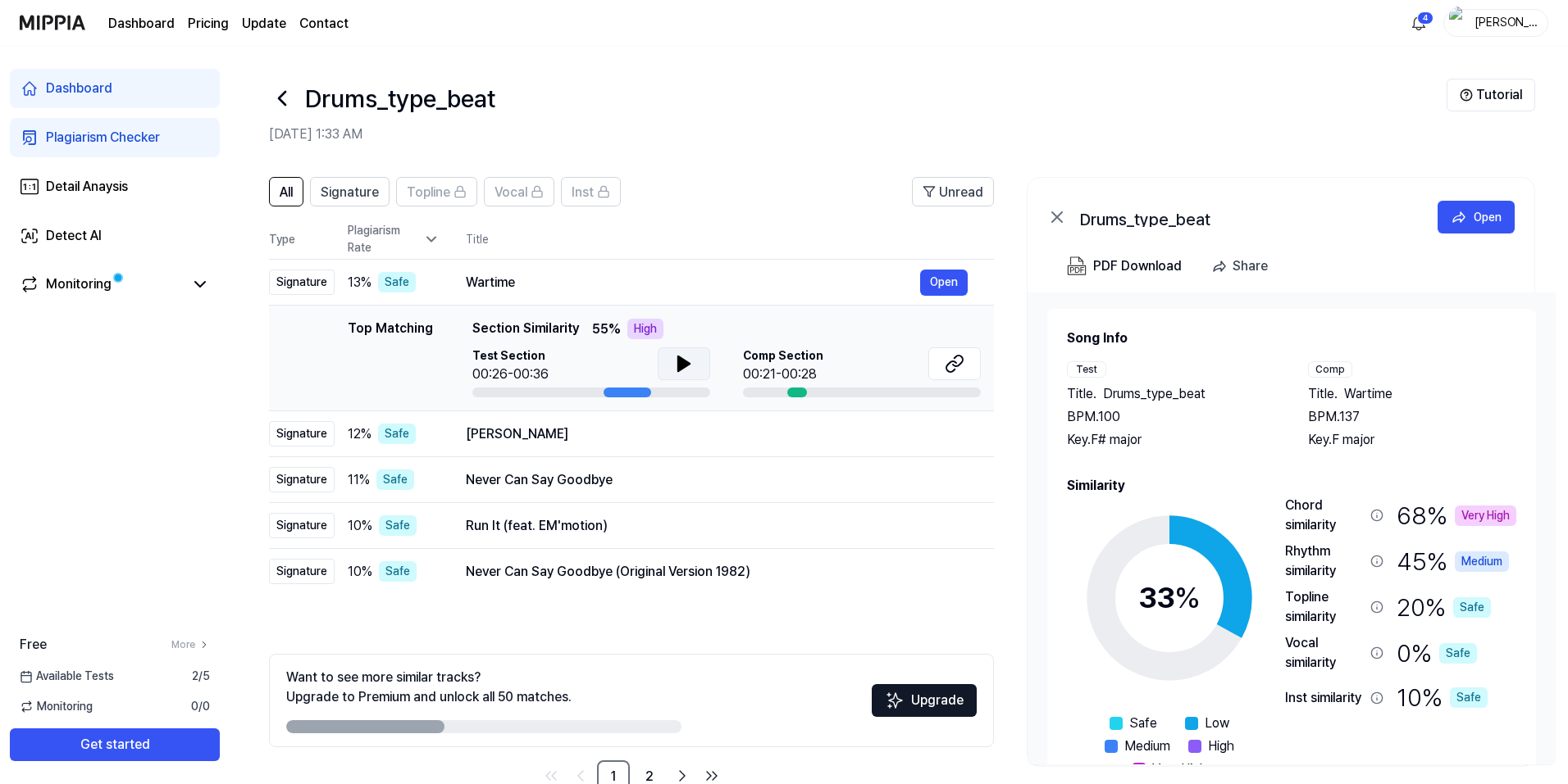
click at [678, 363] on icon at bounding box center [683, 363] width 11 height 15
click at [940, 362] on button at bounding box center [954, 364] width 52 height 33
click at [682, 356] on icon at bounding box center [683, 363] width 20 height 20
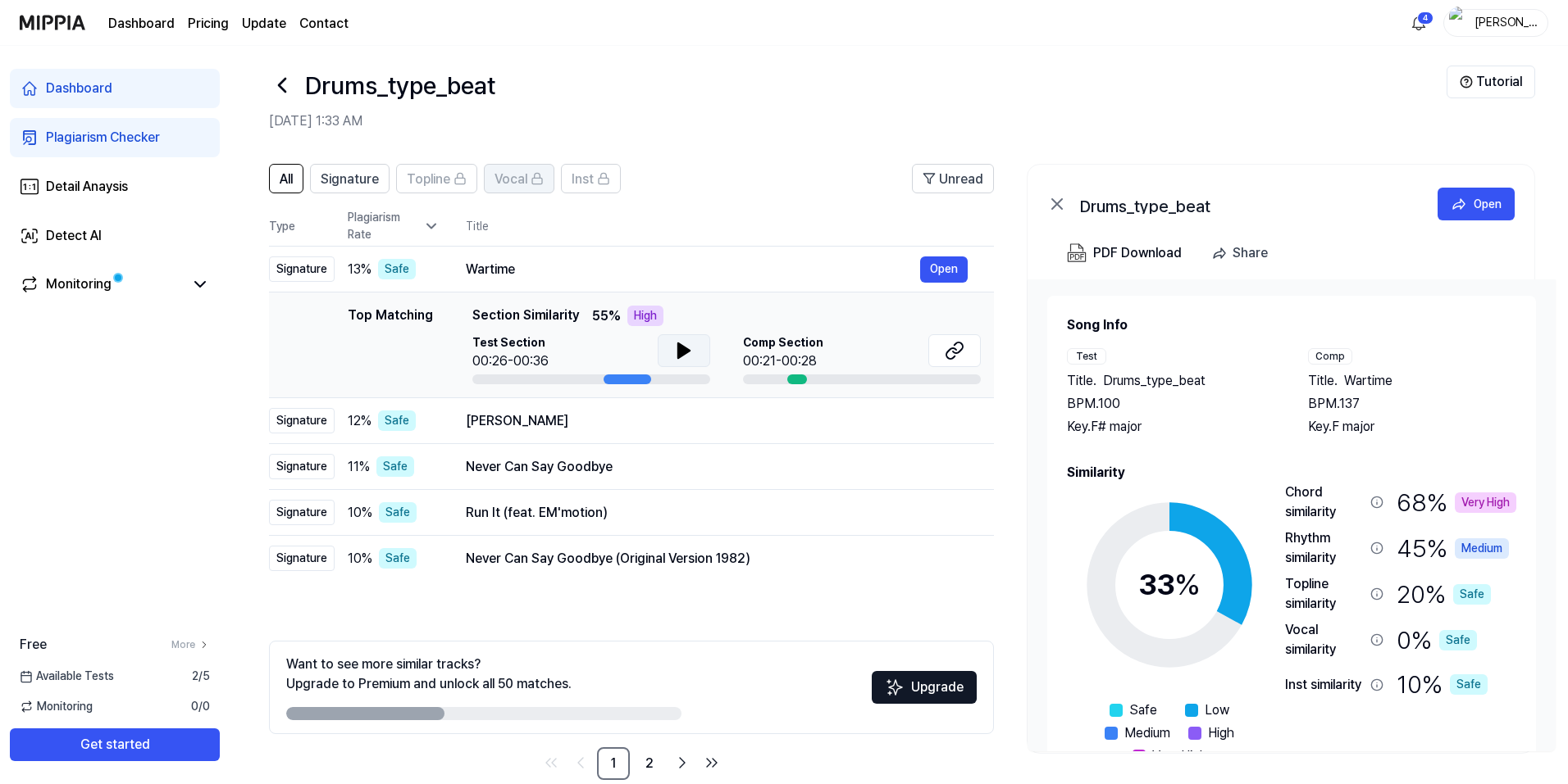
scroll to position [42, 0]
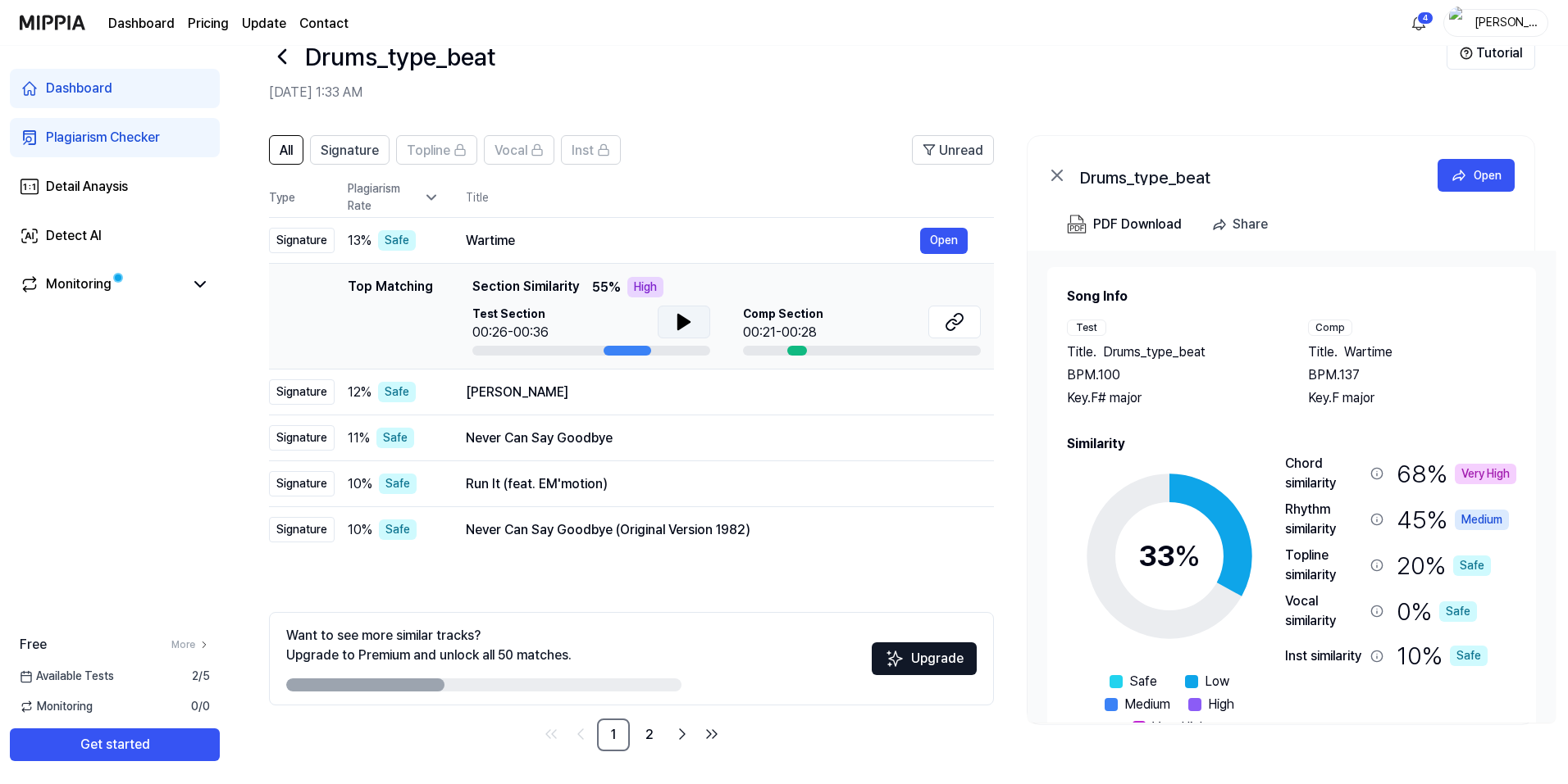
click at [424, 199] on icon at bounding box center [431, 197] width 16 height 16
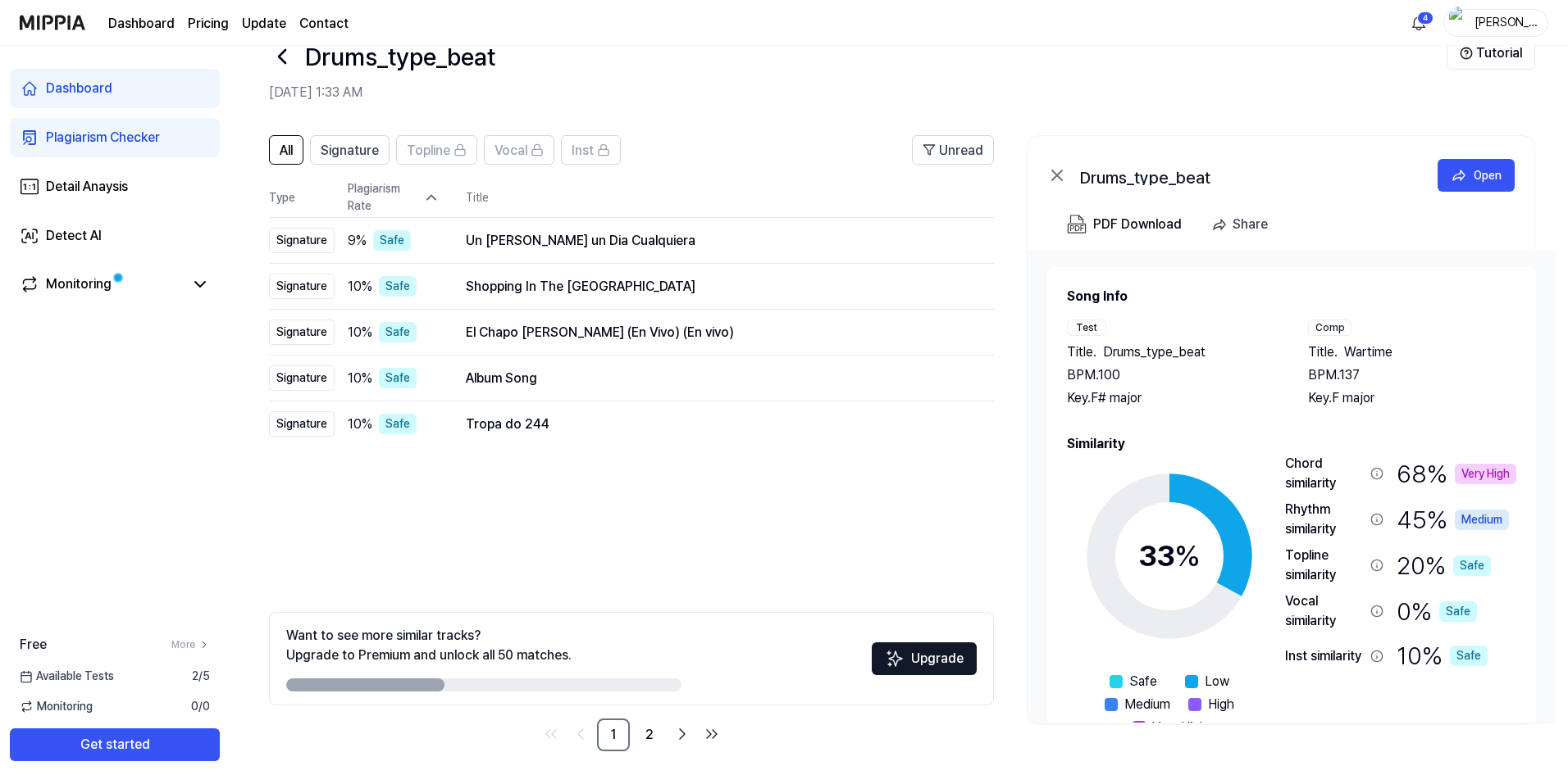
click at [424, 199] on icon at bounding box center [431, 197] width 16 height 16
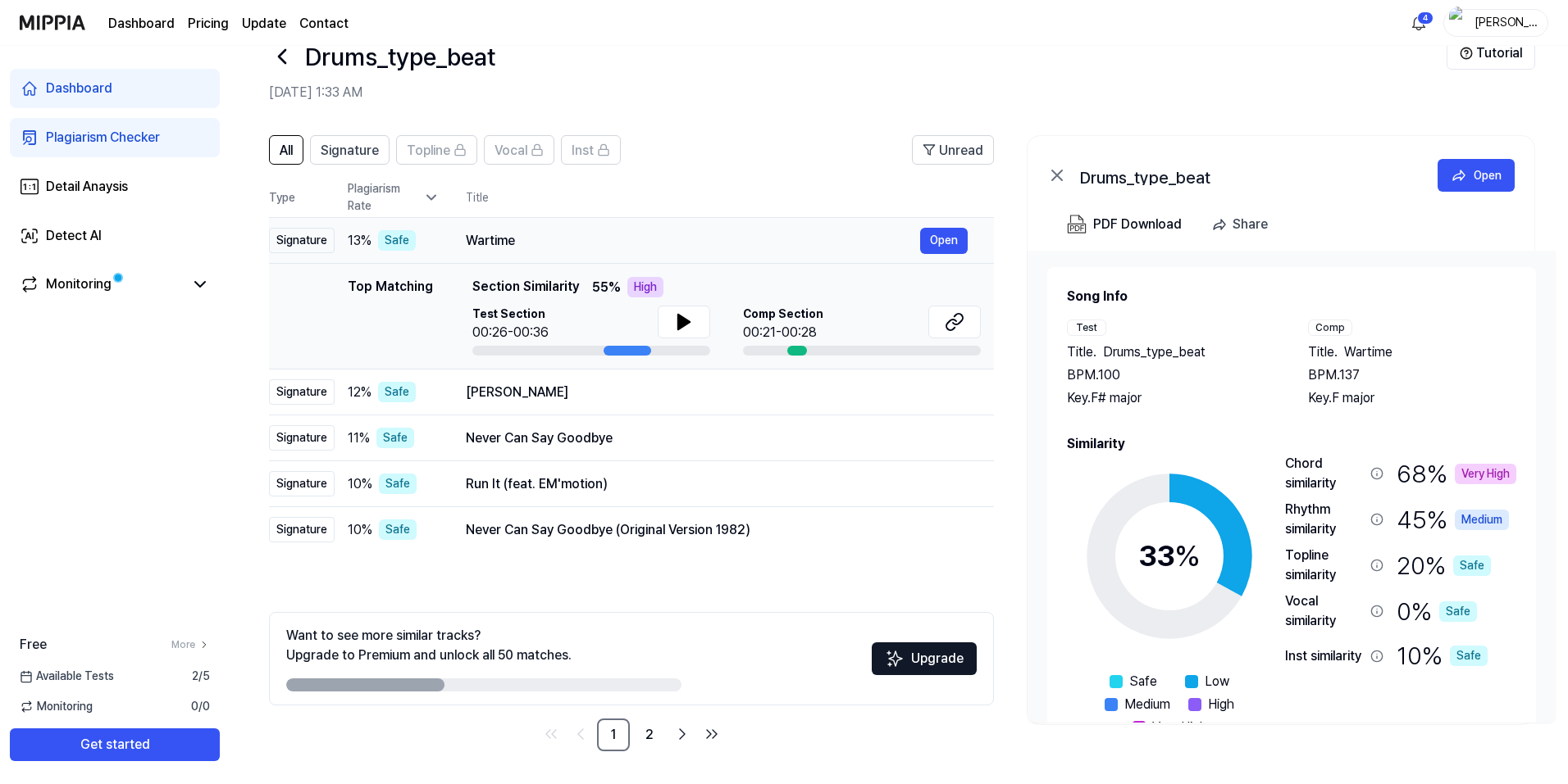
scroll to position [2, 0]
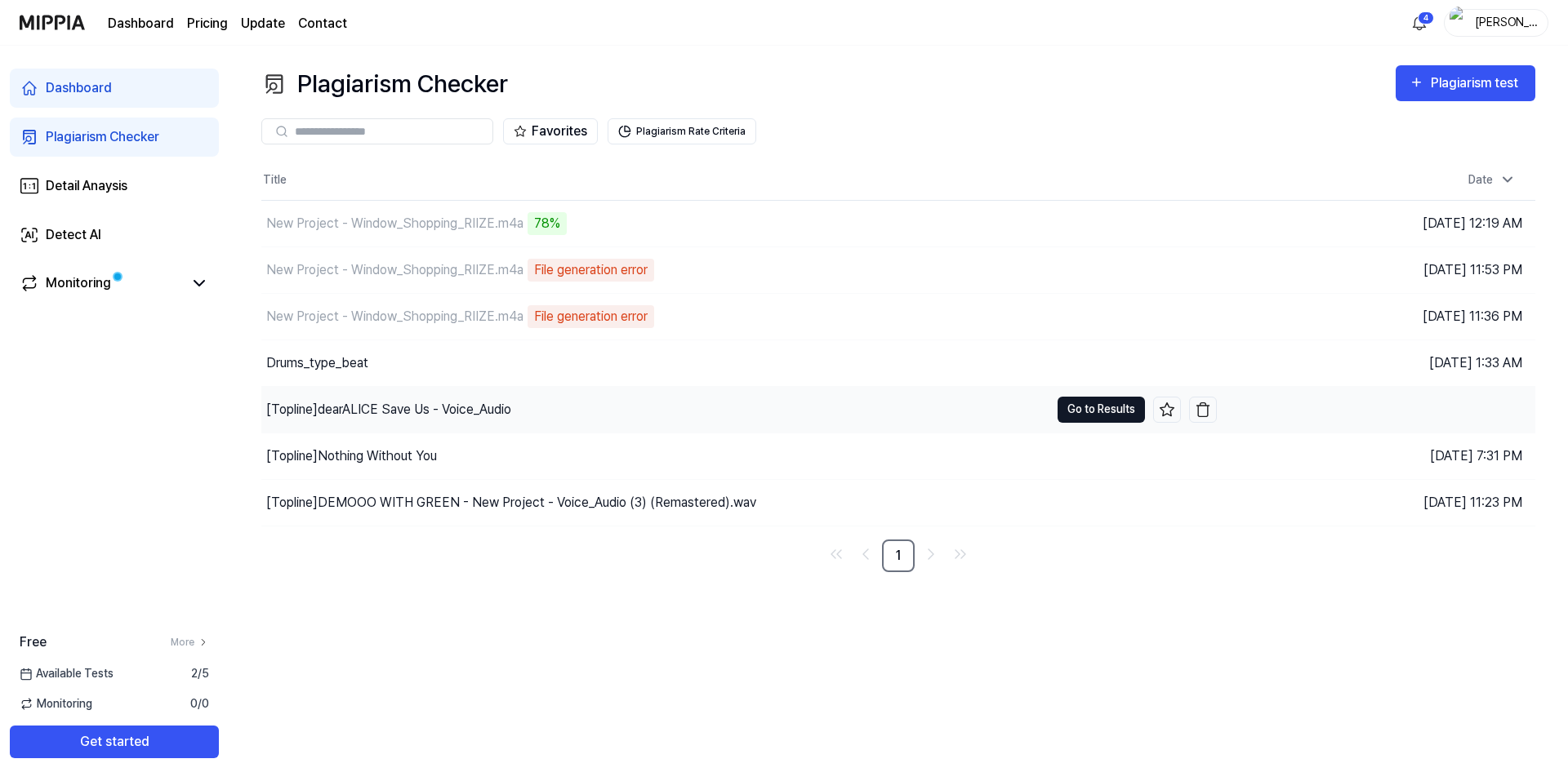
click at [1082, 416] on button "Go to Results" at bounding box center [1101, 410] width 87 height 26
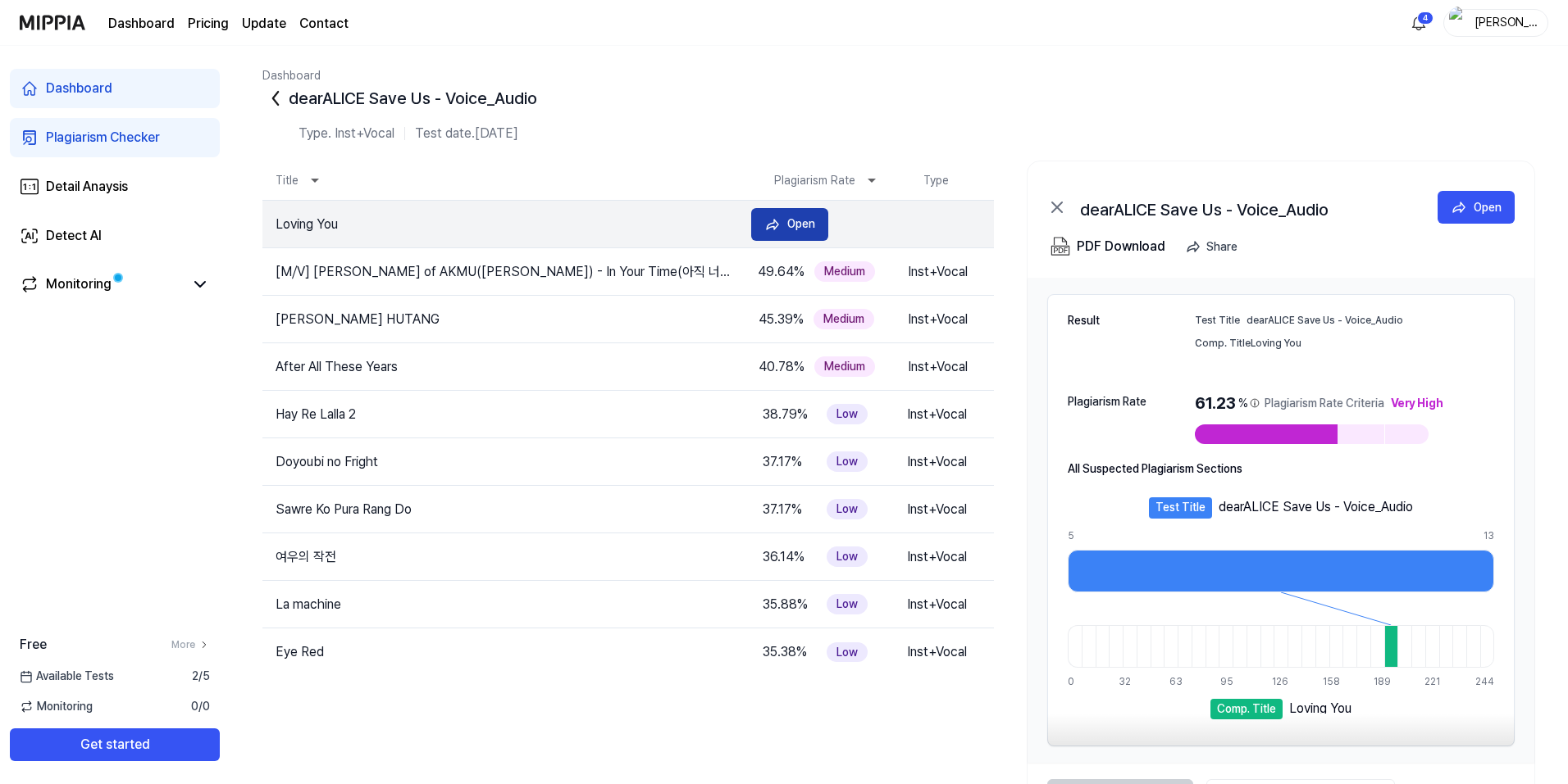
click at [775, 224] on icon at bounding box center [772, 224] width 16 height 16
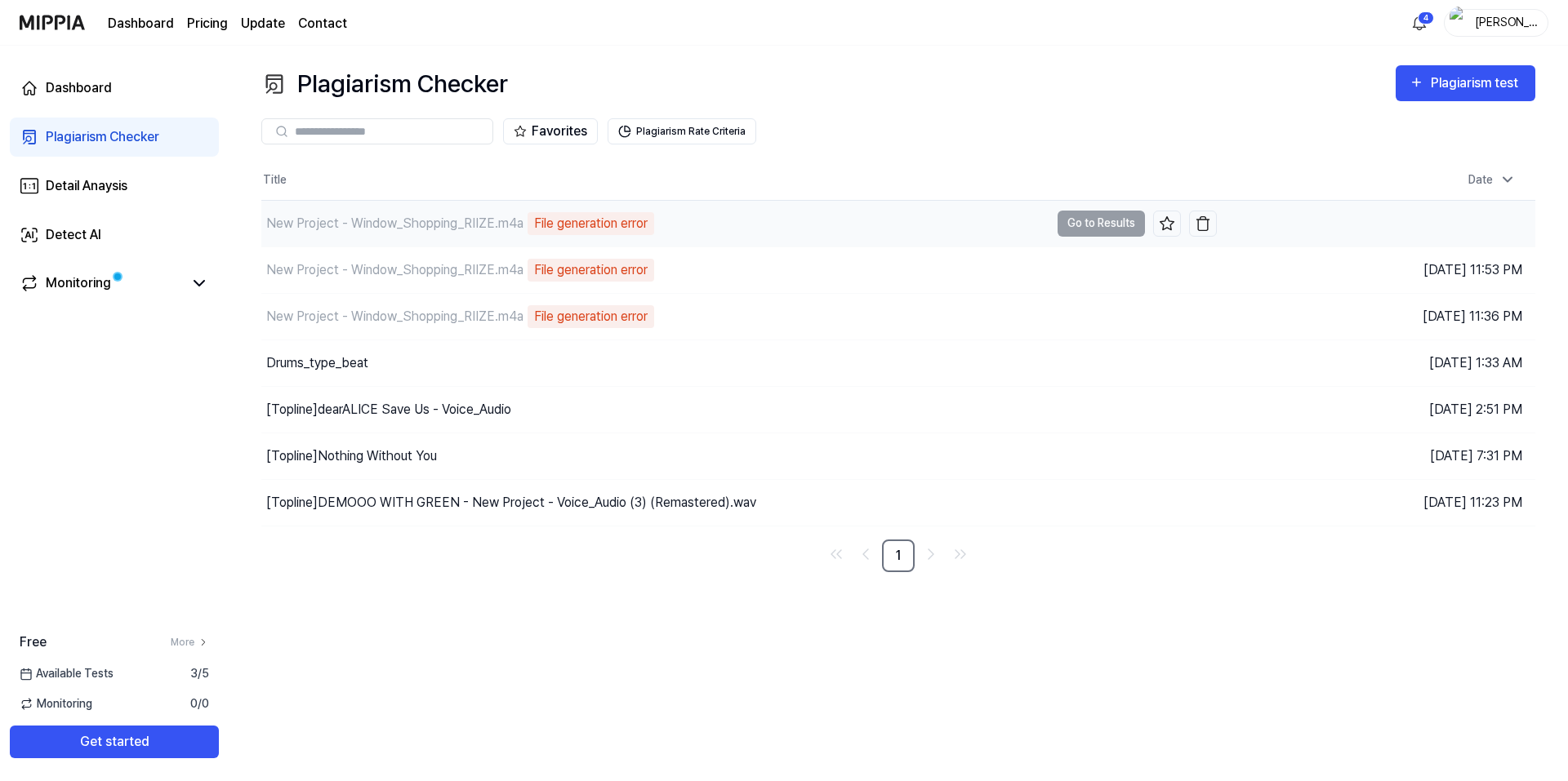
click at [498, 225] on div "New Project - Window_Shopping_RIIZE.m4a" at bounding box center [394, 224] width 257 height 20
drag, startPoint x: 498, startPoint y: 225, endPoint x: 444, endPoint y: 224, distance: 54.0
click at [444, 224] on div "New Project - Window_Shopping_RIIZE.m4a" at bounding box center [394, 224] width 257 height 20
click at [623, 204] on div "New Project - Window_Shopping_RIIZE.m4a File generation error" at bounding box center [655, 224] width 788 height 46
click at [1204, 226] on img "button" at bounding box center [1203, 224] width 16 height 16
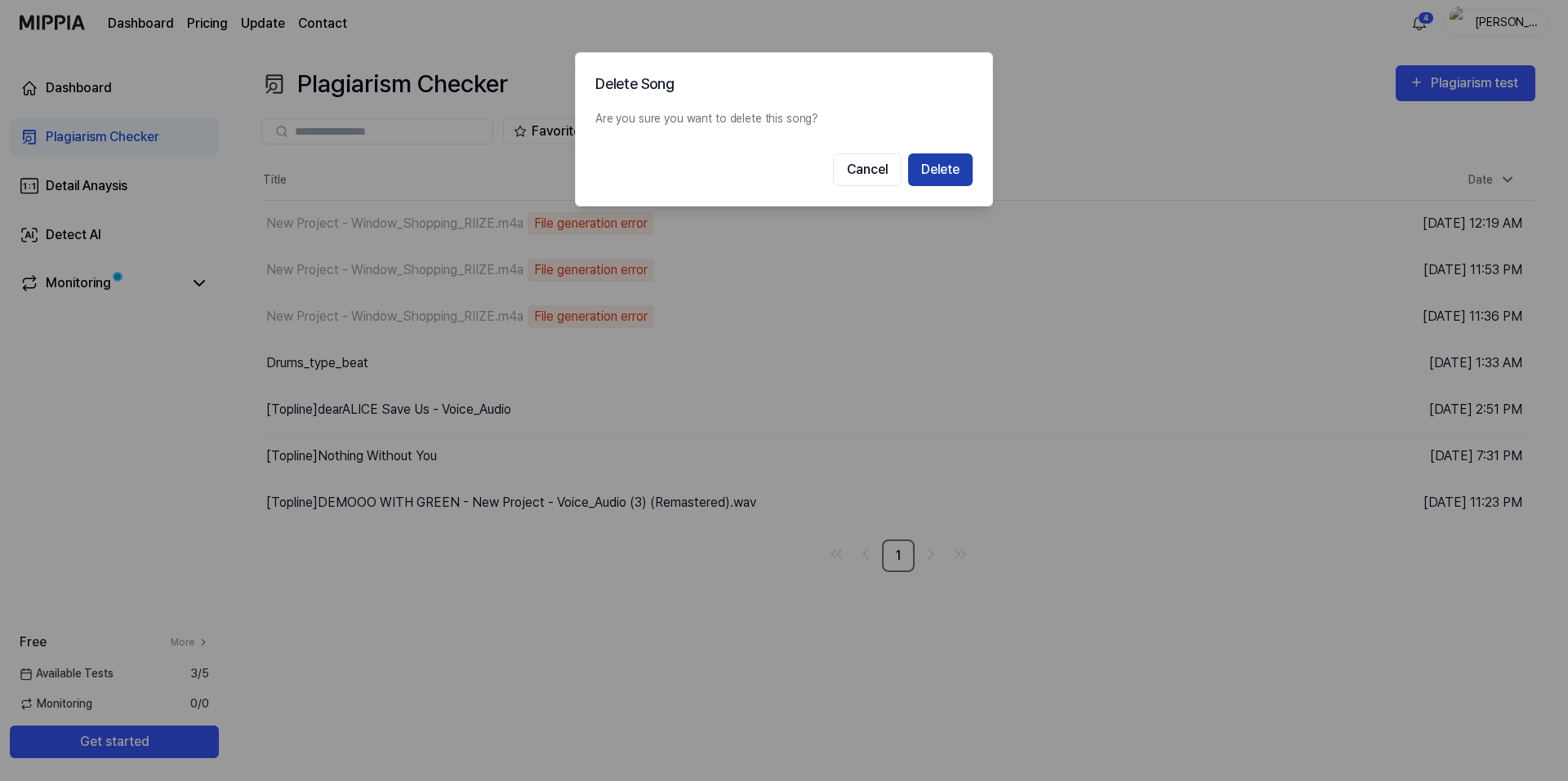
click at [942, 167] on button "Delete" at bounding box center [941, 170] width 65 height 32
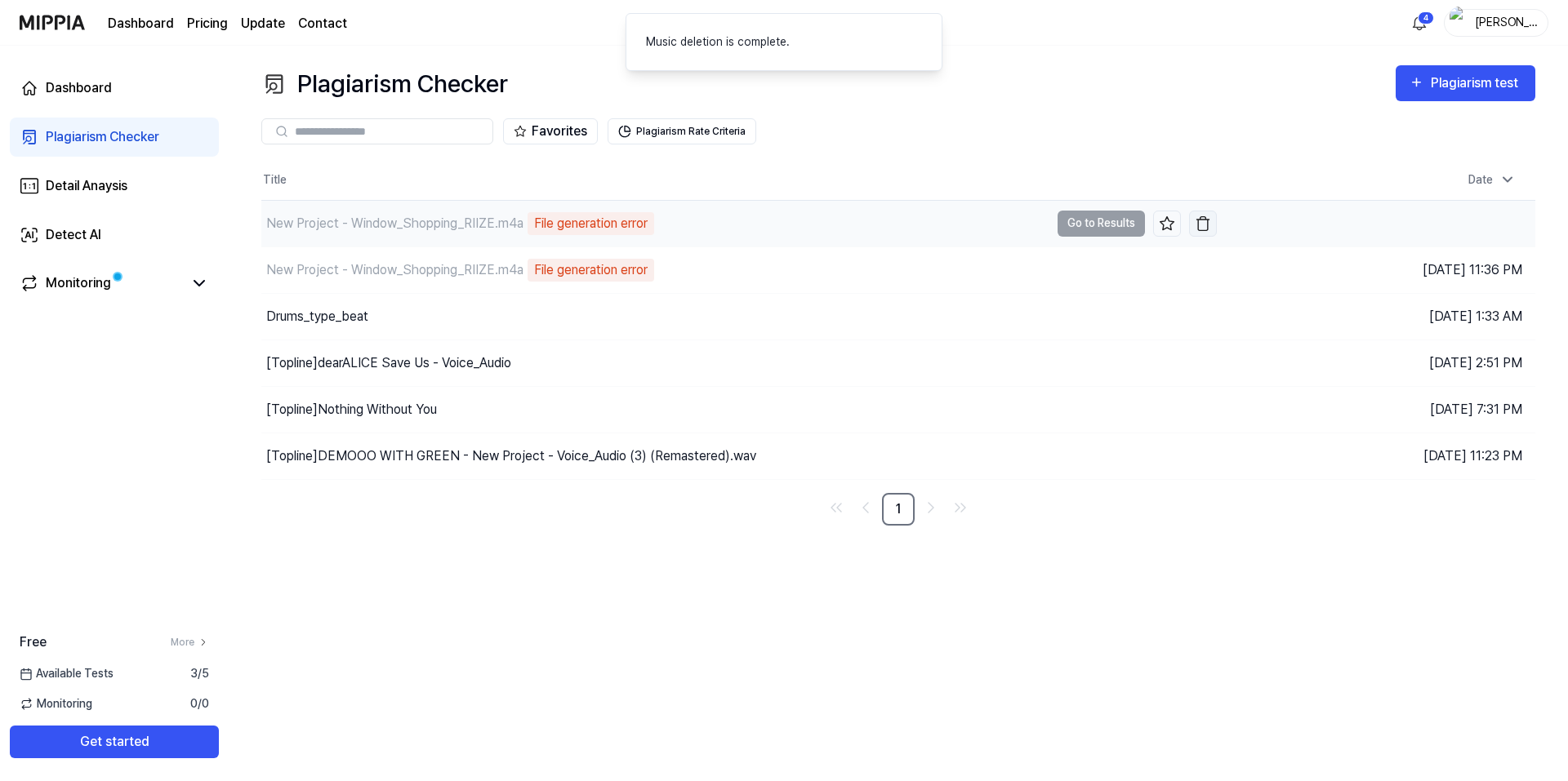
click at [1197, 222] on img "button" at bounding box center [1203, 224] width 16 height 16
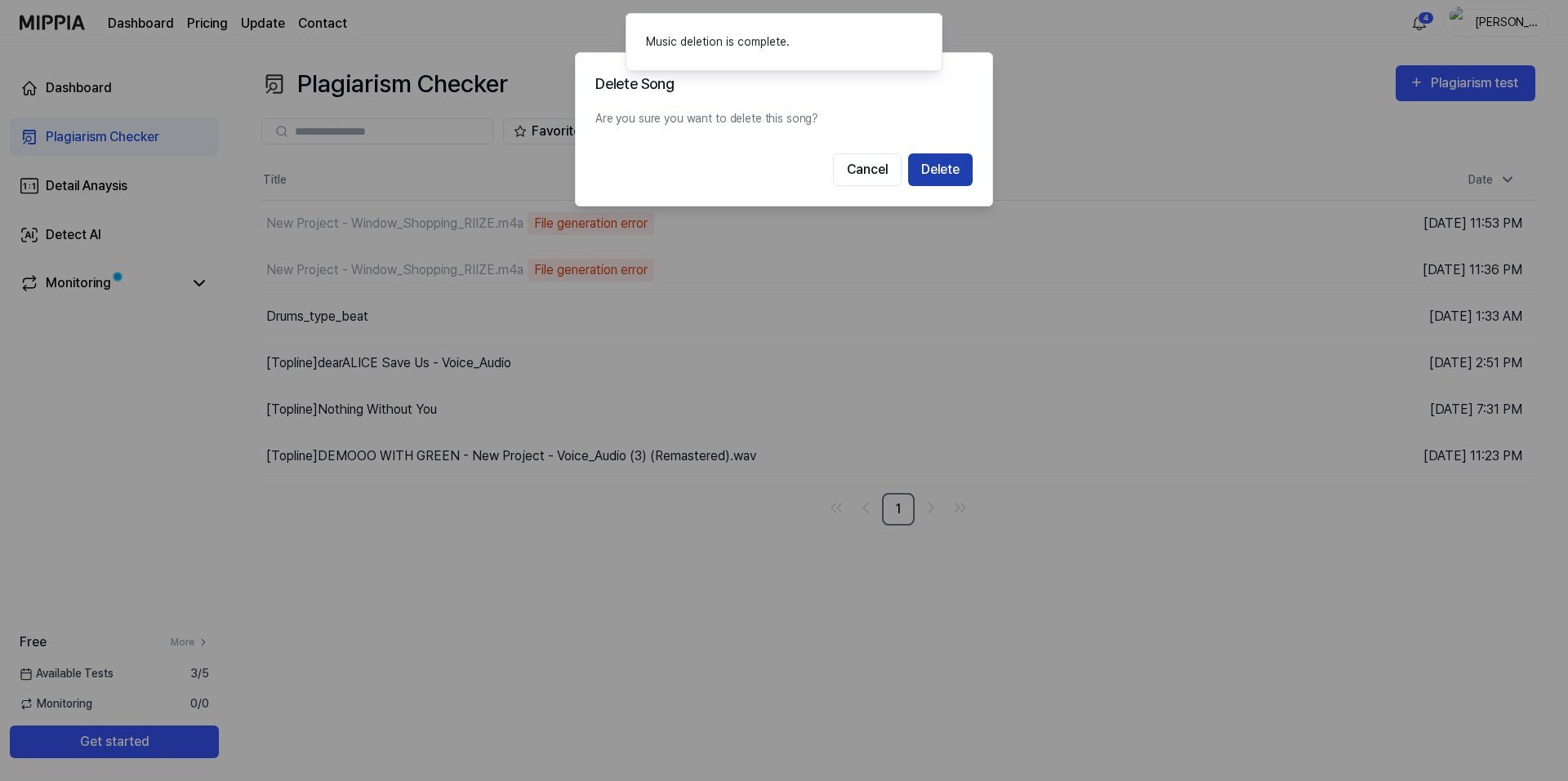
click at [927, 170] on button "Delete" at bounding box center [941, 170] width 65 height 32
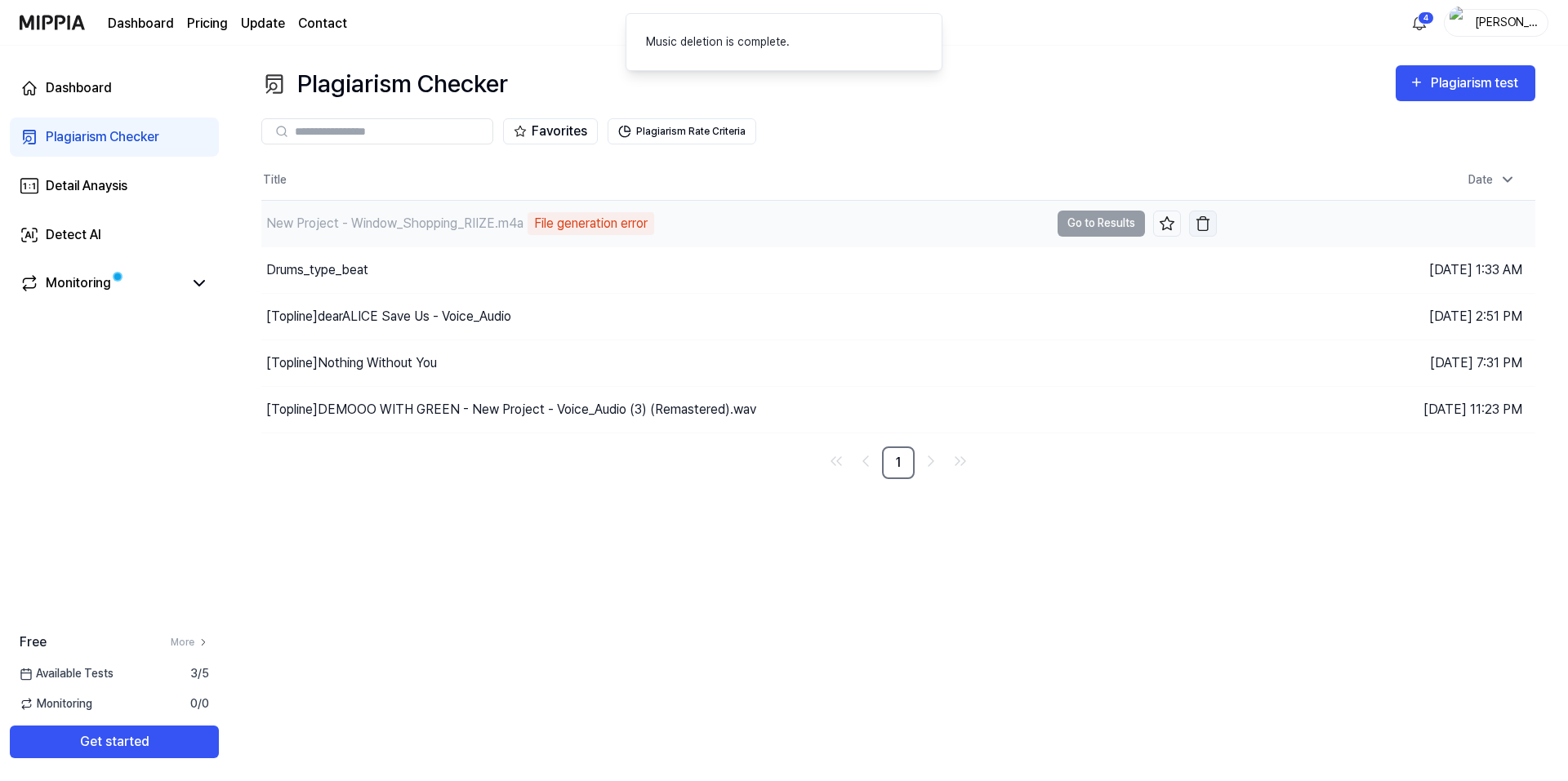
click at [1197, 223] on img "button" at bounding box center [1203, 224] width 16 height 16
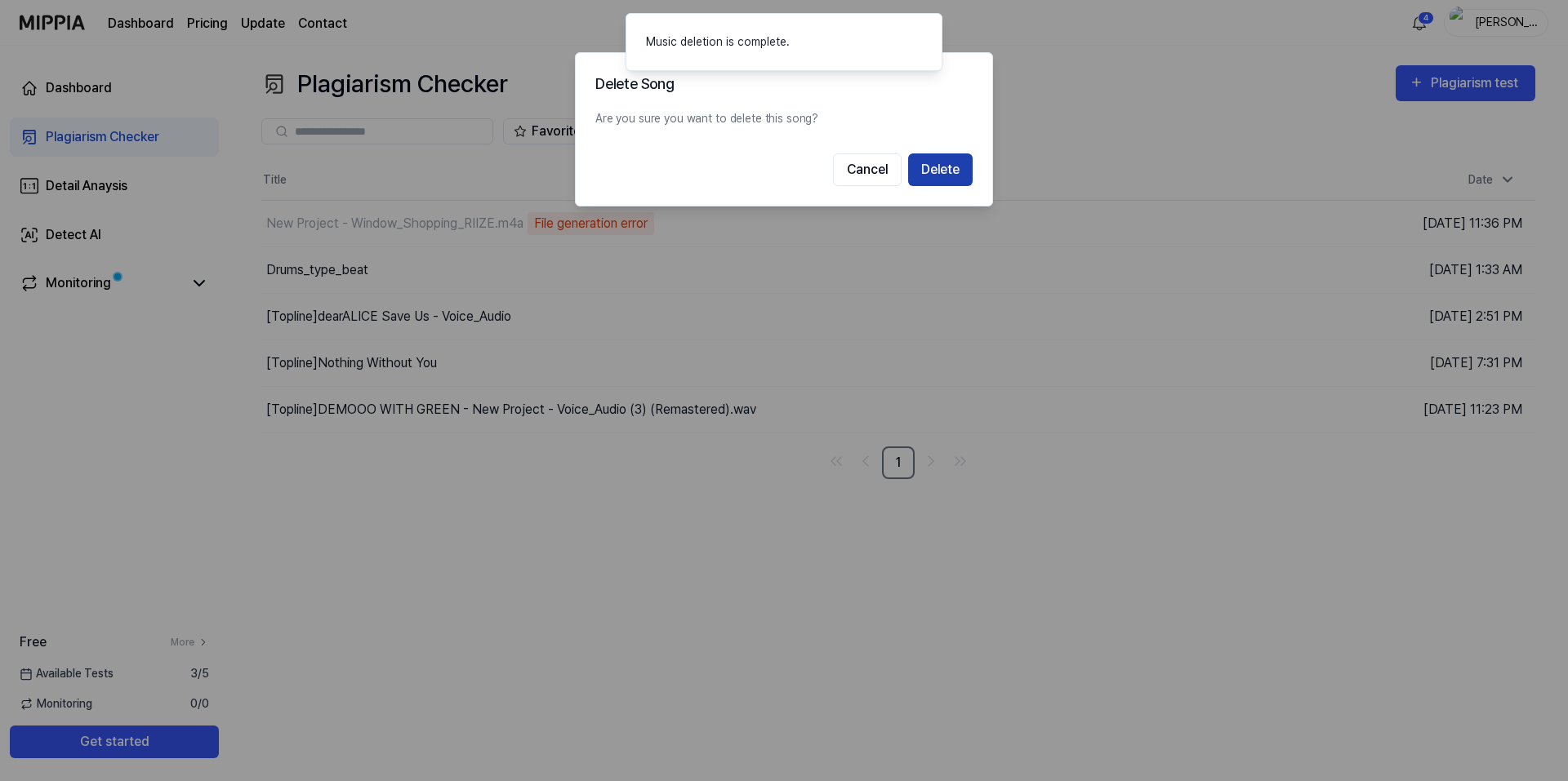
click at [932, 166] on button "Delete" at bounding box center [941, 170] width 65 height 32
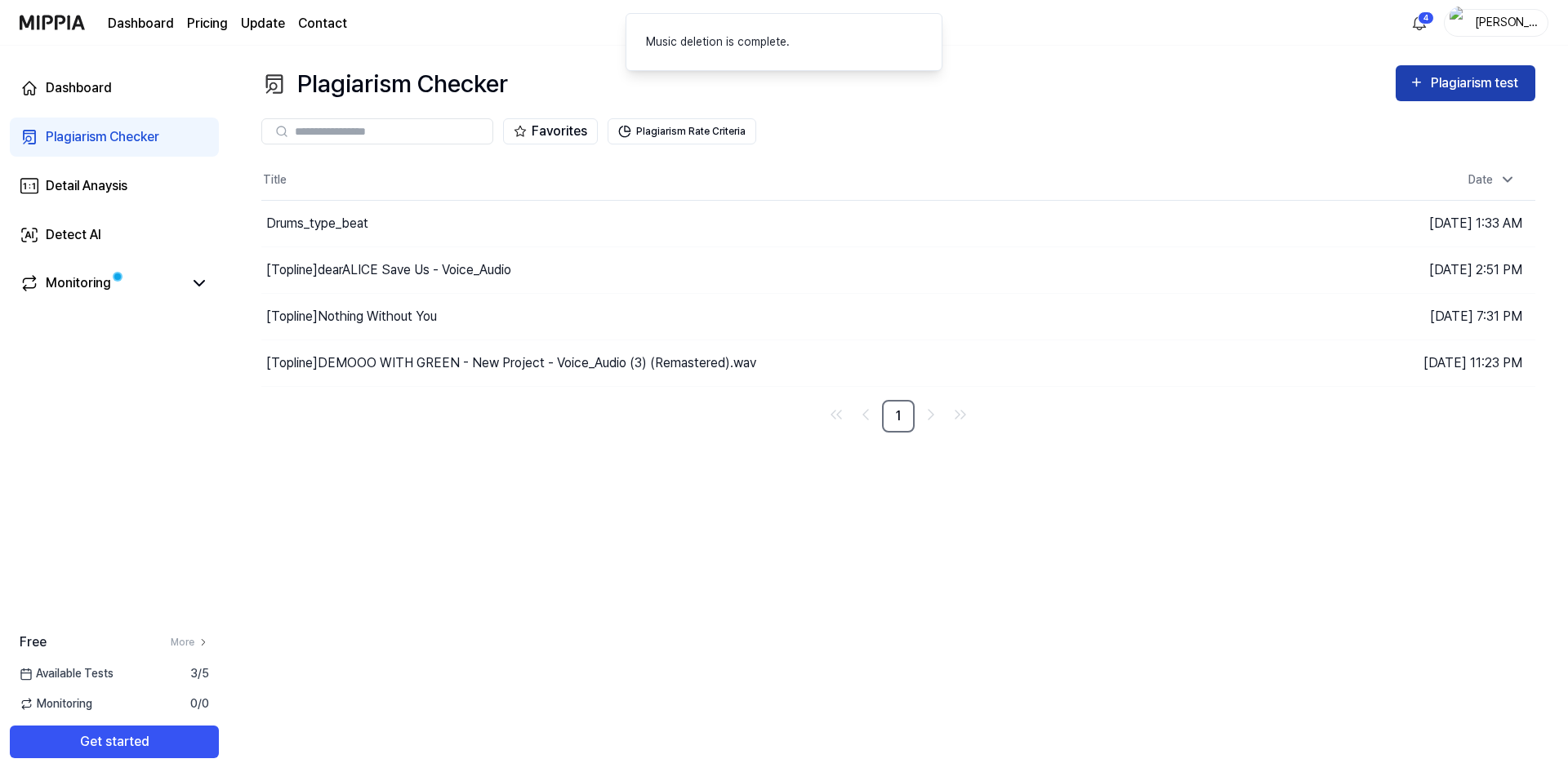
click at [1431, 93] on div "Plagiarism test" at bounding box center [1476, 83] width 91 height 21
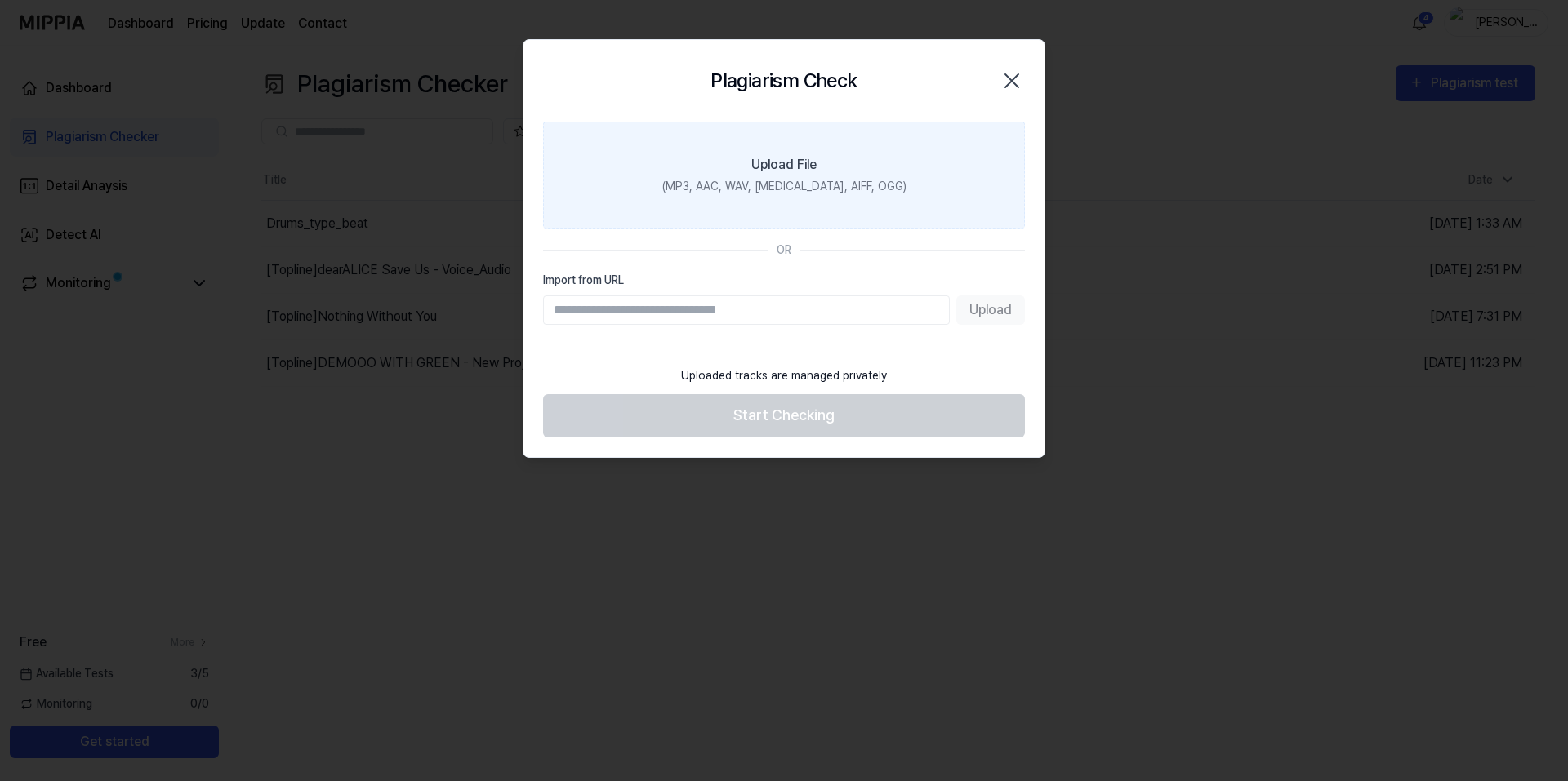
click at [921, 179] on label "Upload File (MP3, AAC, WAV, FLAC, AIFF, OGG)" at bounding box center [784, 175] width 481 height 107
click at [0, 0] on input "Upload File (MP3, AAC, WAV, FLAC, AIFF, OGG)" at bounding box center [0, 0] width 0 height 0
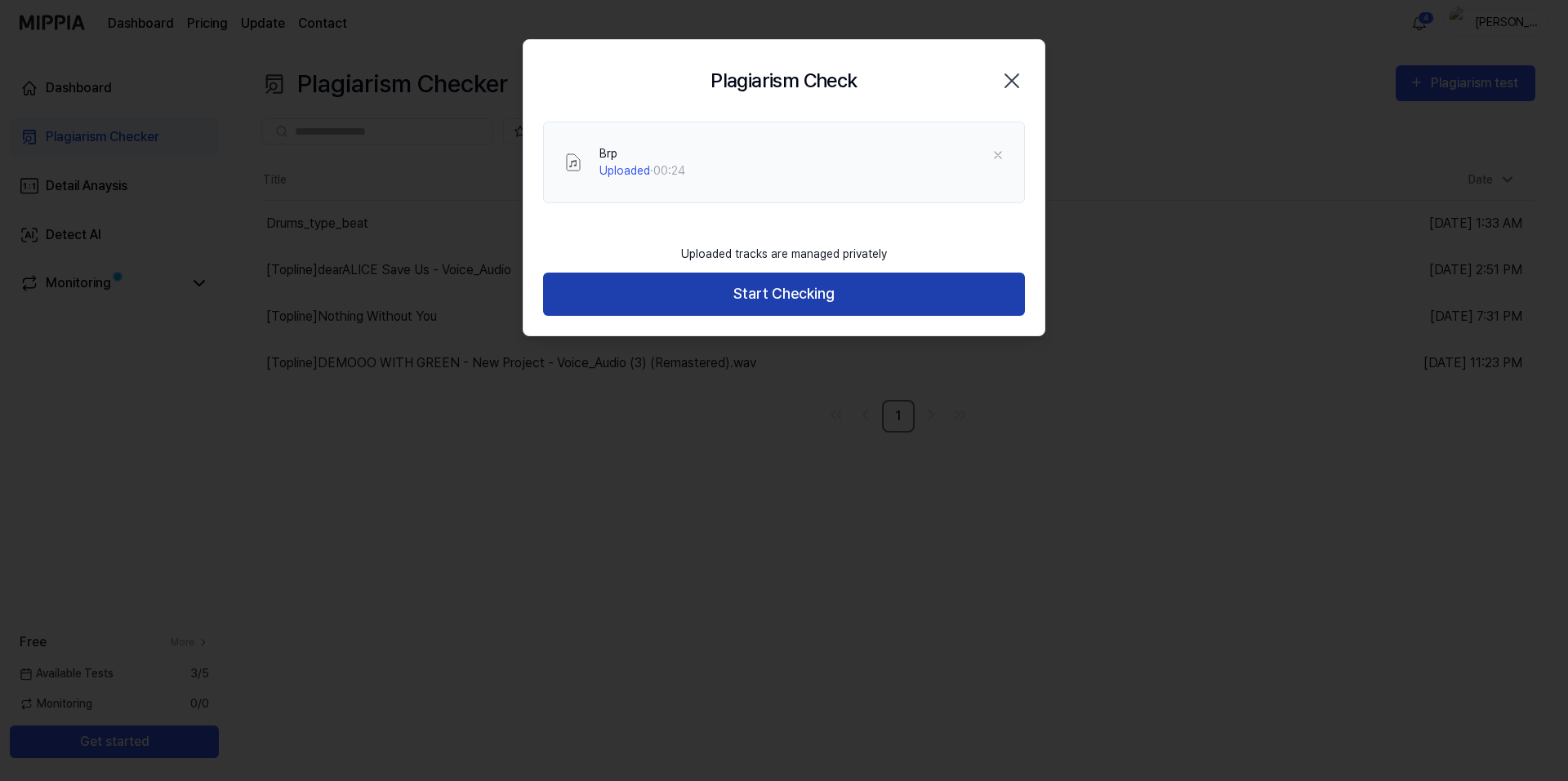
click at [687, 301] on button "Start Checking" at bounding box center [784, 294] width 481 height 44
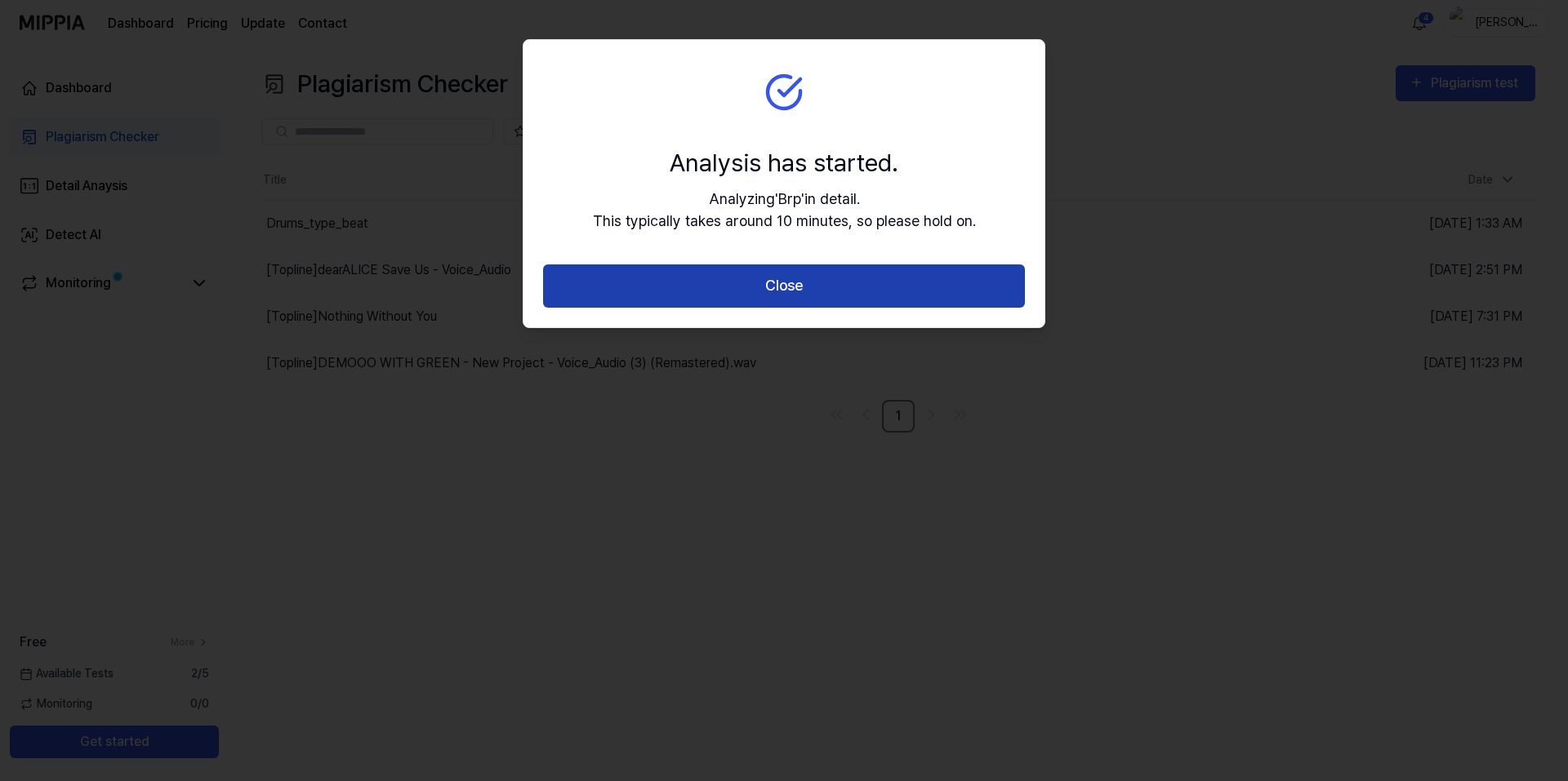
click at [758, 278] on button "Close" at bounding box center [784, 286] width 481 height 44
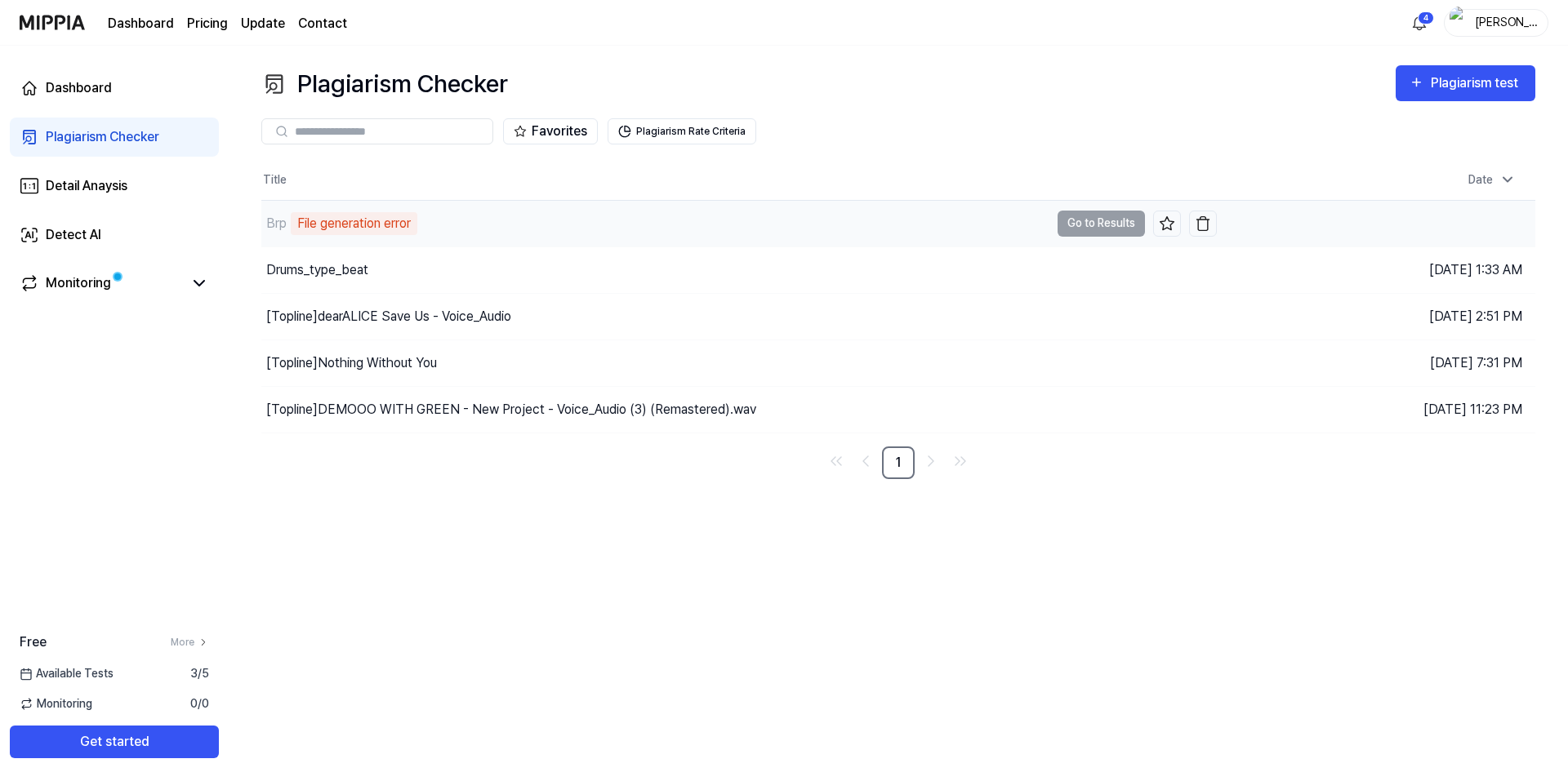
click at [537, 220] on div "Brp File generation error" at bounding box center [655, 224] width 788 height 46
